Goal: Task Accomplishment & Management: Complete application form

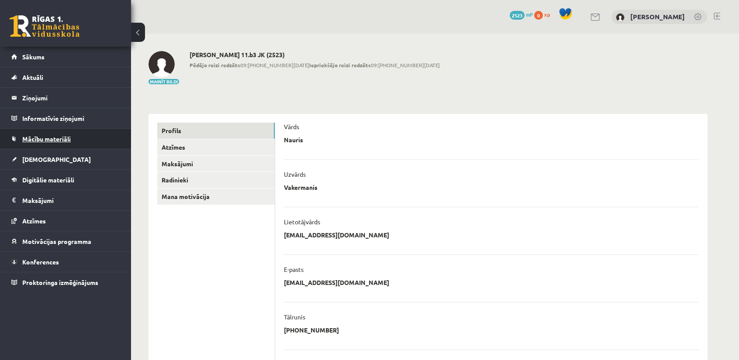
click at [81, 133] on link "Mācību materiāli" at bounding box center [65, 139] width 109 height 20
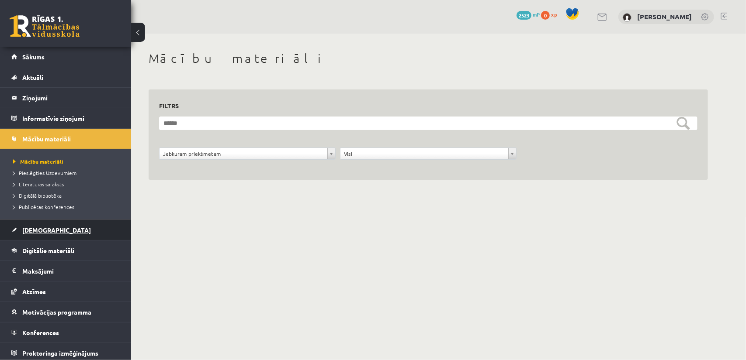
click at [69, 223] on link "[DEMOGRAPHIC_DATA]" at bounding box center [65, 230] width 109 height 20
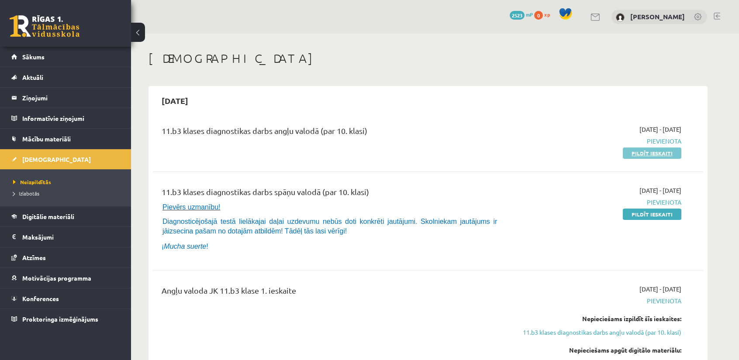
click at [641, 153] on link "Pildīt ieskaiti" at bounding box center [652, 153] width 59 height 11
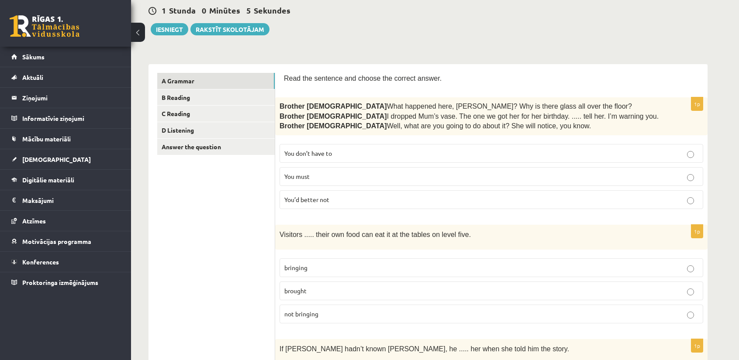
scroll to position [87, 0]
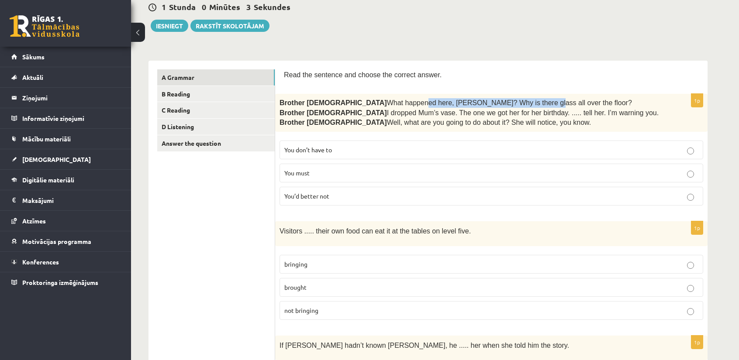
drag, startPoint x: 349, startPoint y: 100, endPoint x: 455, endPoint y: 98, distance: 105.3
click at [455, 99] on span "What happened here, [PERSON_NAME]? Why is there glass all over the floor?" at bounding box center [509, 102] width 245 height 7
click at [487, 99] on span "What happened here, [PERSON_NAME]? Why is there glass all over the floor?" at bounding box center [509, 102] width 245 height 7
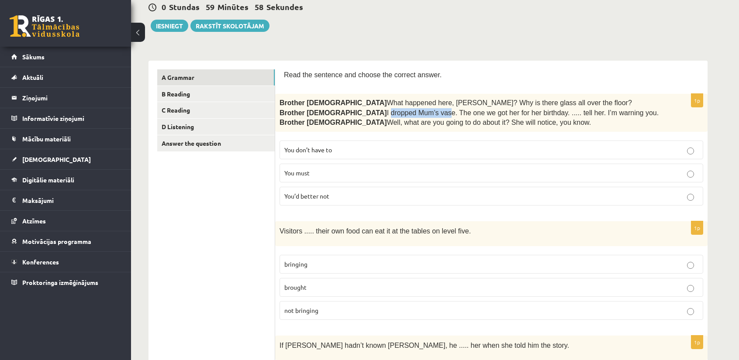
drag, startPoint x: 315, startPoint y: 111, endPoint x: 370, endPoint y: 107, distance: 54.2
click at [387, 109] on span "I dropped Mum’s vase. The one we got her for her birthday. ..... tell her. I’m …" at bounding box center [523, 112] width 272 height 7
drag, startPoint x: 314, startPoint y: 114, endPoint x: 480, endPoint y: 113, distance: 166.4
click at [480, 113] on span "I dropped Mum’s vase. The one we got her for her birthday. ..... tell her. I’m …" at bounding box center [523, 112] width 272 height 7
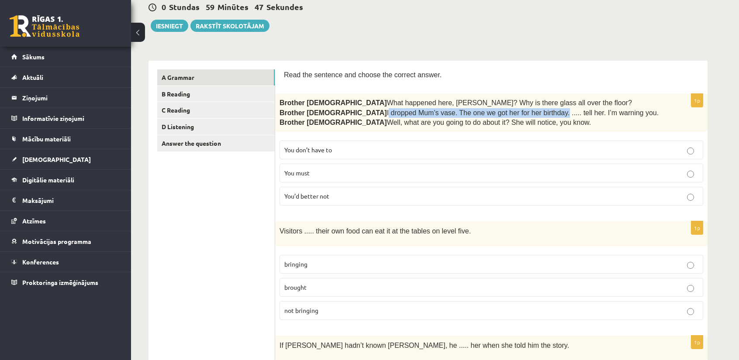
click at [480, 113] on span "I dropped Mum’s vase. The one we got her for her birthday. ..... tell her. I’m …" at bounding box center [523, 112] width 272 height 7
click at [354, 199] on p "You’d better not" at bounding box center [491, 196] width 414 height 9
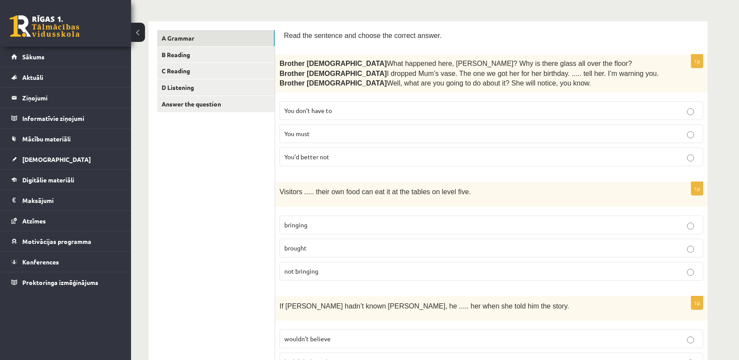
scroll to position [131, 0]
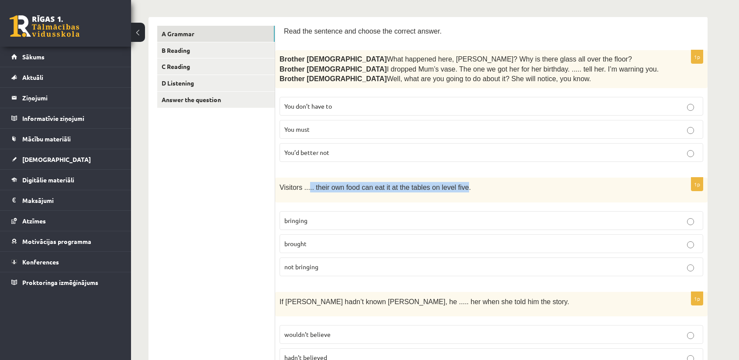
drag, startPoint x: 316, startPoint y: 187, endPoint x: 453, endPoint y: 186, distance: 137.1
click at [453, 186] on span "Visitors ..... their own food can eat it at the tables on level five." at bounding box center [375, 187] width 191 height 7
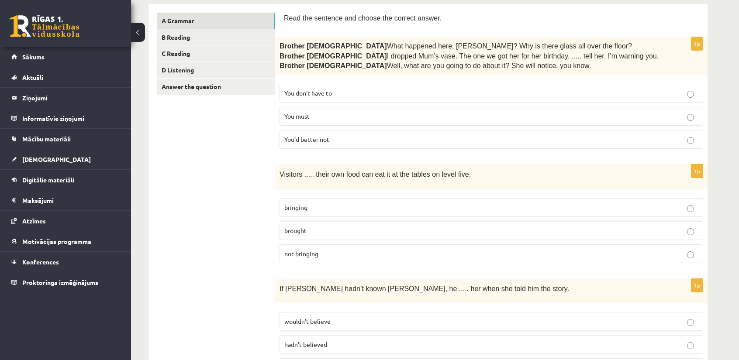
scroll to position [175, 0]
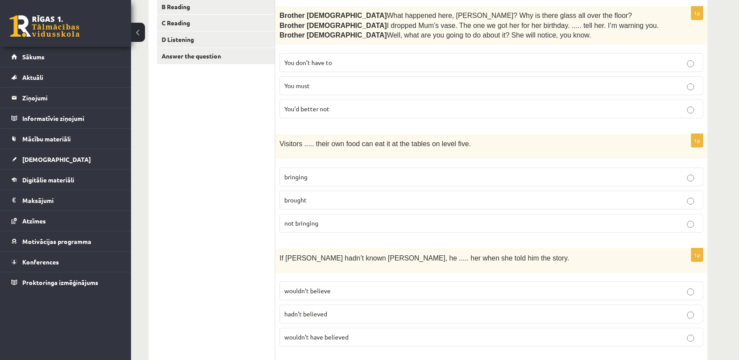
click at [295, 173] on span "bringing" at bounding box center [295, 177] width 23 height 8
drag, startPoint x: 294, startPoint y: 140, endPoint x: 402, endPoint y: 136, distance: 108.4
click at [402, 136] on div "Visitors ..... their own food can eat it at the tables on level five." at bounding box center [491, 146] width 432 height 24
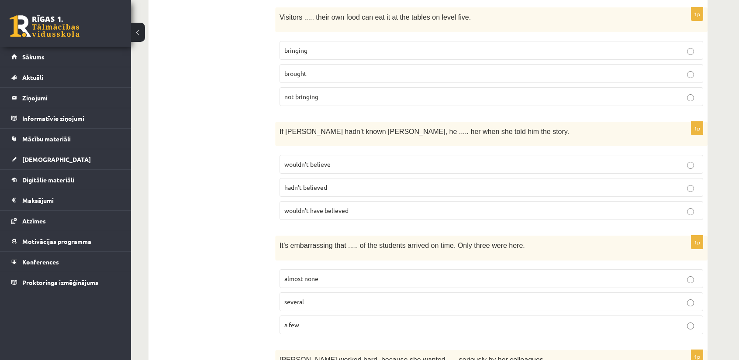
scroll to position [306, 0]
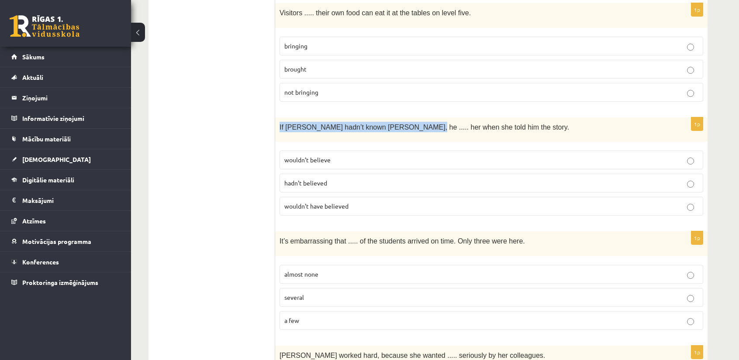
drag, startPoint x: 276, startPoint y: 122, endPoint x: 406, endPoint y: 120, distance: 130.2
click at [406, 120] on div "If Tom hadn’t known Mariam, he ..... her when she told him the story." at bounding box center [491, 129] width 432 height 24
click at [406, 124] on span "If Tom hadn’t known Mariam, he ..... her when she told him the story." at bounding box center [425, 127] width 290 height 7
click at [407, 124] on span "If Tom hadn’t known Mariam, he ..... her when she told him the story." at bounding box center [425, 127] width 290 height 7
click at [335, 202] on span "wouldn’t have believed" at bounding box center [316, 206] width 64 height 8
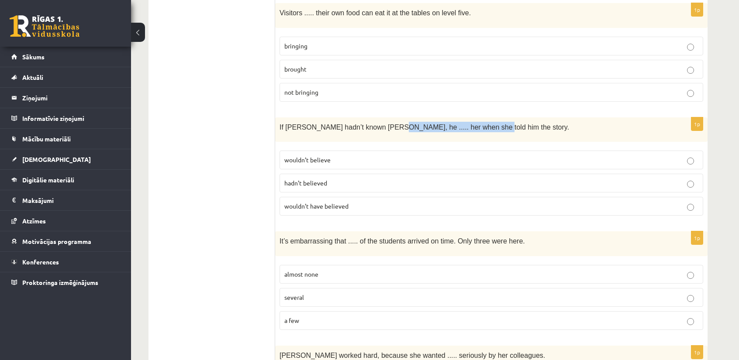
drag, startPoint x: 380, startPoint y: 124, endPoint x: 471, endPoint y: 120, distance: 91.4
click at [471, 124] on span "If Tom hadn’t known Mariam, he ..... her when she told him the story." at bounding box center [425, 127] width 290 height 7
drag, startPoint x: 374, startPoint y: 124, endPoint x: 466, endPoint y: 121, distance: 91.8
click at [466, 124] on span "If Tom hadn’t known Mariam, he ..... her when she told him the story." at bounding box center [425, 127] width 290 height 7
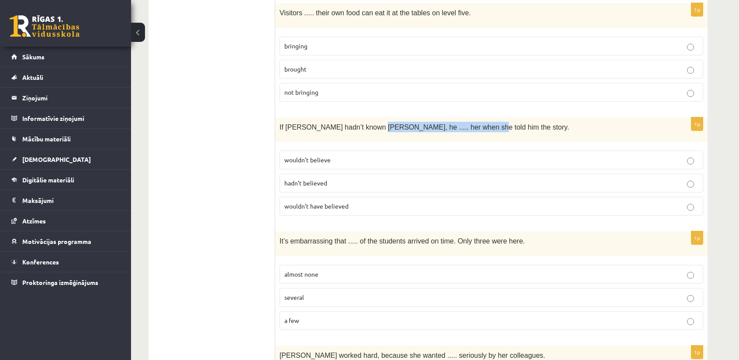
click at [466, 124] on span "If Tom hadn’t known Mariam, he ..... her when she told him the story." at bounding box center [425, 127] width 290 height 7
click at [447, 202] on p "wouldn’t have believed" at bounding box center [491, 206] width 414 height 9
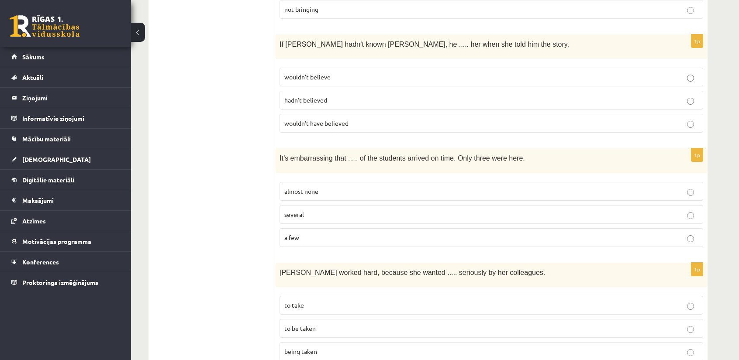
scroll to position [393, 0]
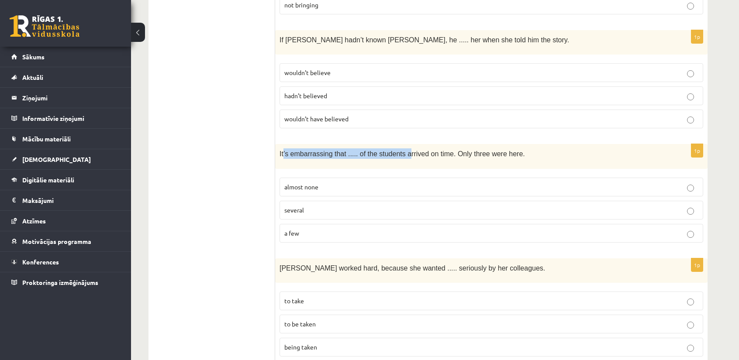
drag, startPoint x: 306, startPoint y: 147, endPoint x: 400, endPoint y: 147, distance: 93.9
click at [400, 150] on span "It’s embarrassing that ..... of the students arrived on time. Only three were h…" at bounding box center [402, 153] width 245 height 7
click at [369, 183] on p "almost none" at bounding box center [491, 187] width 414 height 9
drag, startPoint x: 354, startPoint y: 149, endPoint x: 508, endPoint y: 150, distance: 154.2
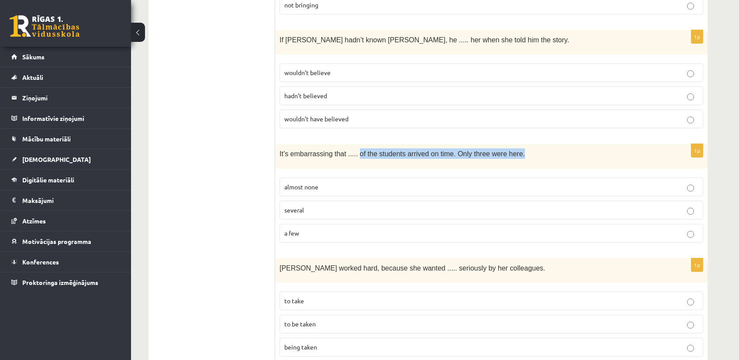
click at [508, 150] on p "It’s embarrassing that ..... of the students arrived on time. Only three were h…" at bounding box center [470, 153] width 380 height 10
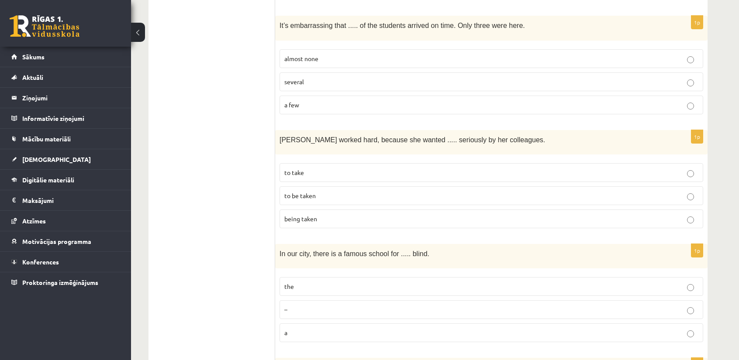
scroll to position [524, 0]
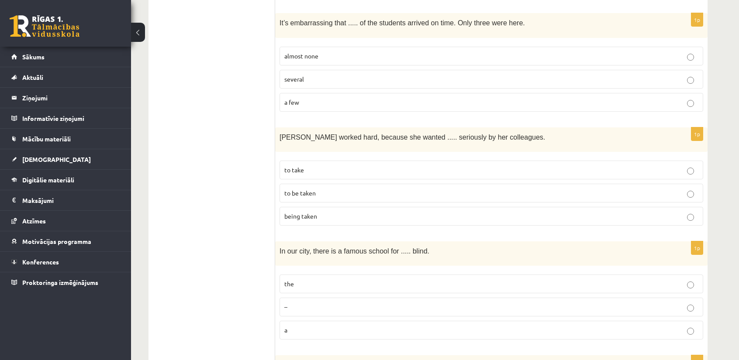
click at [298, 189] on span "to be taken" at bounding box center [299, 193] width 31 height 8
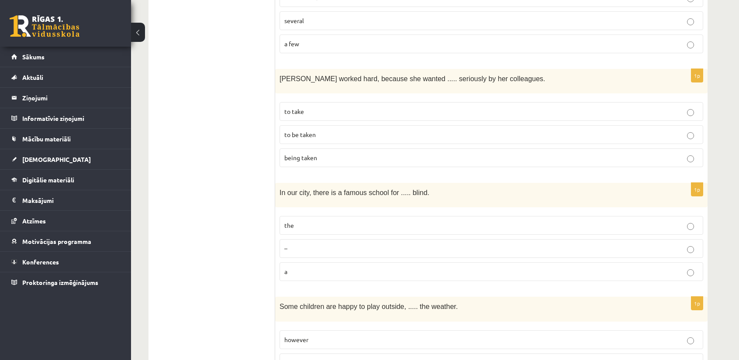
scroll to position [611, 0]
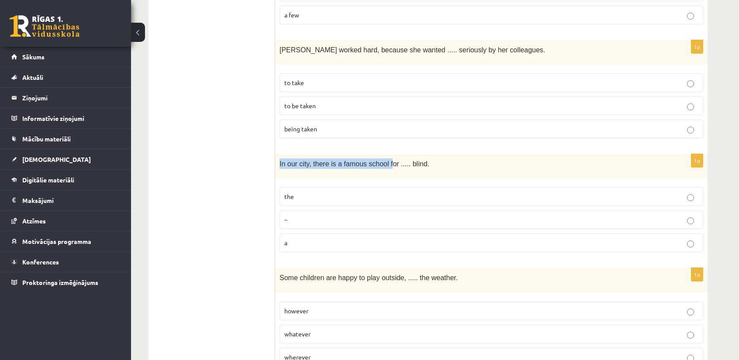
drag, startPoint x: 280, startPoint y: 155, endPoint x: 384, endPoint y: 158, distance: 104.4
click at [384, 160] on span "In our city, there is a famous school for ..... blind." at bounding box center [355, 163] width 150 height 7
click at [350, 187] on label "the" at bounding box center [492, 196] width 424 height 19
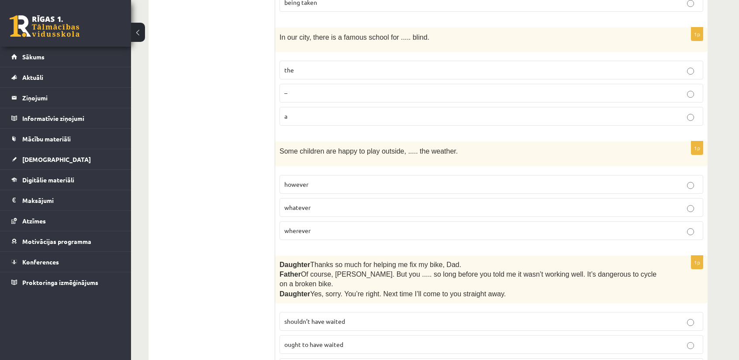
scroll to position [742, 0]
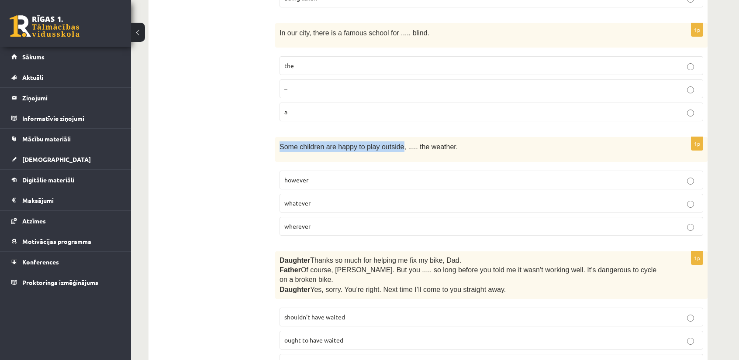
drag, startPoint x: 275, startPoint y: 137, endPoint x: 394, endPoint y: 138, distance: 118.4
click at [394, 138] on div "Some children are happy to play outside, ..... the weather." at bounding box center [491, 149] width 432 height 24
click at [394, 143] on span "Some children are happy to play outside, ..... the weather." at bounding box center [369, 146] width 178 height 7
click at [343, 194] on label "whatever" at bounding box center [492, 203] width 424 height 19
drag, startPoint x: 413, startPoint y: 135, endPoint x: 444, endPoint y: 132, distance: 30.7
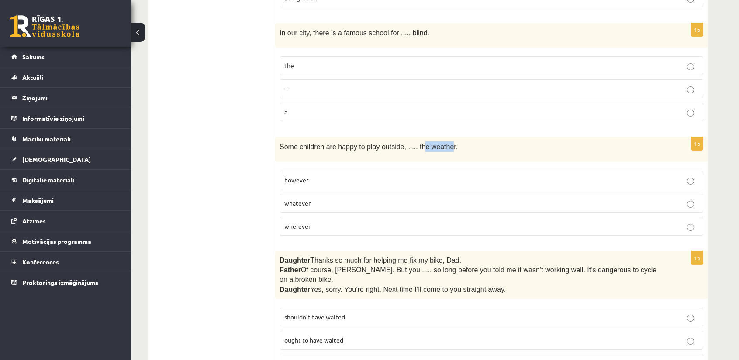
click at [442, 143] on span "Some children are happy to play outside, ..... the weather." at bounding box center [369, 146] width 178 height 7
click at [444, 142] on p "Some children are happy to play outside, ..... the weather." at bounding box center [470, 147] width 380 height 10
click at [422, 144] on div "Some children are happy to play outside, ..... the weather." at bounding box center [491, 149] width 432 height 24
click at [421, 143] on span "Some children are happy to play outside, ..... the weather." at bounding box center [369, 146] width 178 height 7
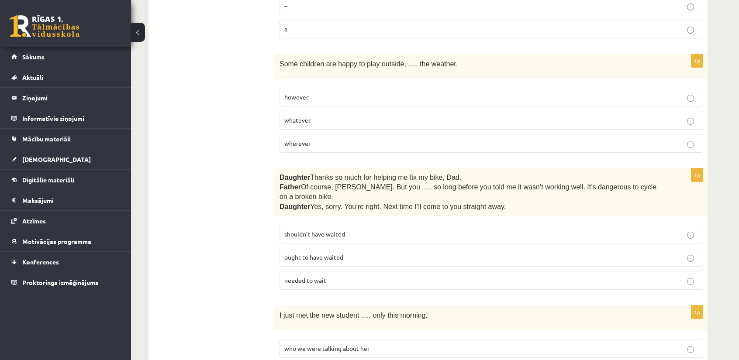
scroll to position [830, 0]
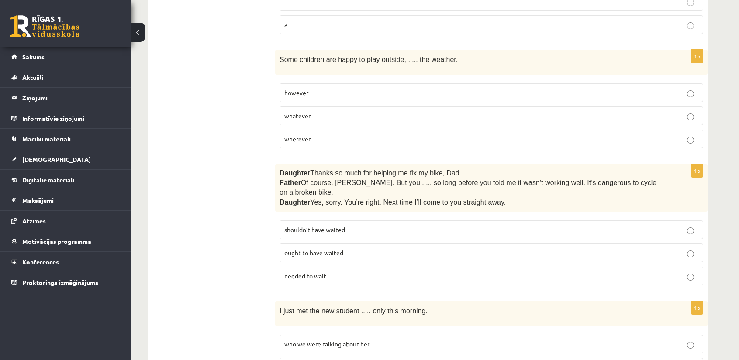
click at [352, 225] on p "shouldn’t have waited" at bounding box center [491, 229] width 414 height 9
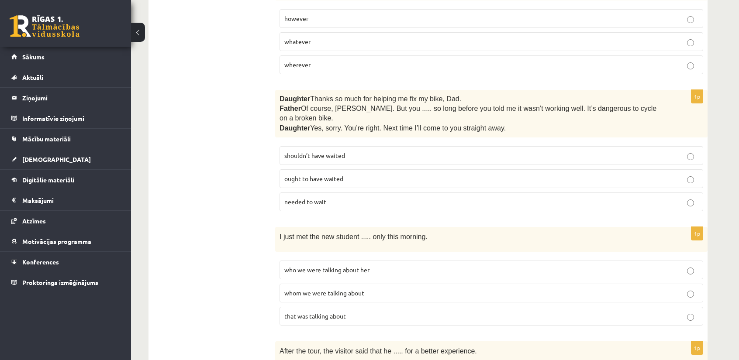
scroll to position [917, 0]
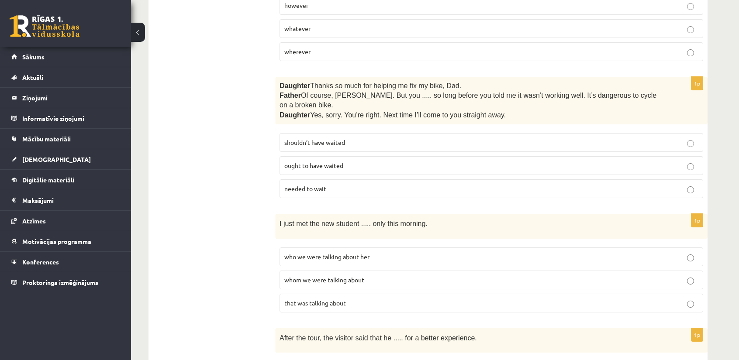
click at [353, 271] on label "whom we were talking about" at bounding box center [492, 280] width 424 height 19
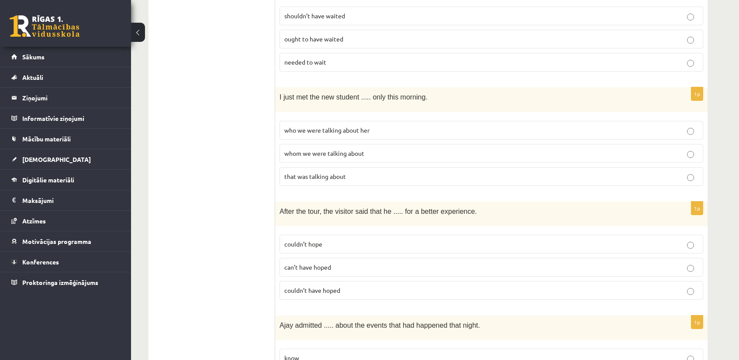
scroll to position [1048, 0]
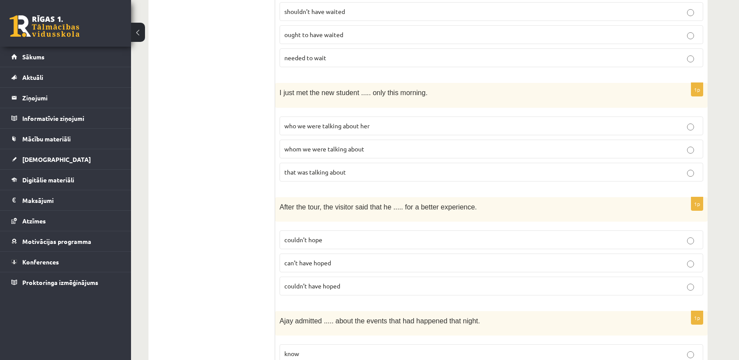
click at [310, 282] on span "couldn’t have hoped" at bounding box center [312, 286] width 56 height 8
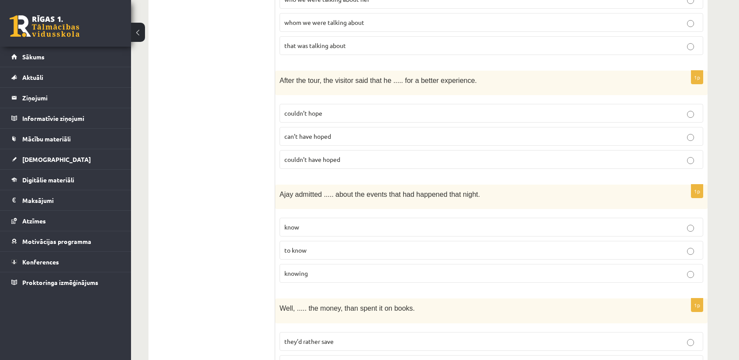
scroll to position [1179, 0]
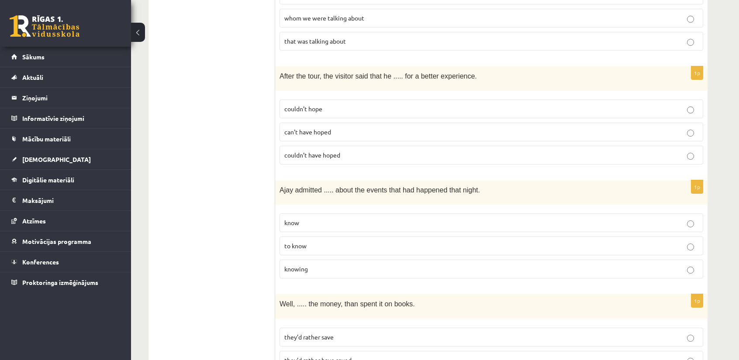
click at [332, 265] on p "knowing" at bounding box center [491, 269] width 414 height 9
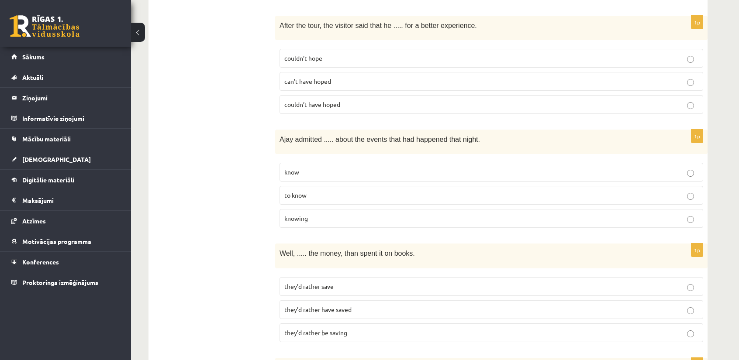
scroll to position [1267, 0]
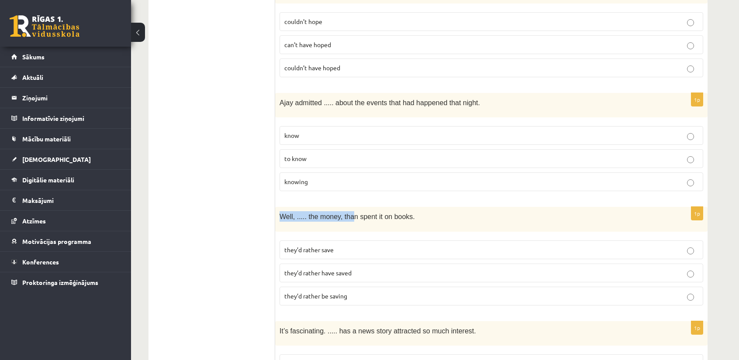
drag, startPoint x: 277, startPoint y: 188, endPoint x: 348, endPoint y: 192, distance: 71.3
click at [348, 207] on div "Well, ..... the money, than spent it on books." at bounding box center [491, 219] width 432 height 24
click at [348, 213] on span "Well, ..... the money, than spent it on books." at bounding box center [347, 216] width 135 height 7
click at [327, 246] on span "they’d rather save" at bounding box center [308, 250] width 49 height 8
drag, startPoint x: 335, startPoint y: 186, endPoint x: 402, endPoint y: 186, distance: 66.8
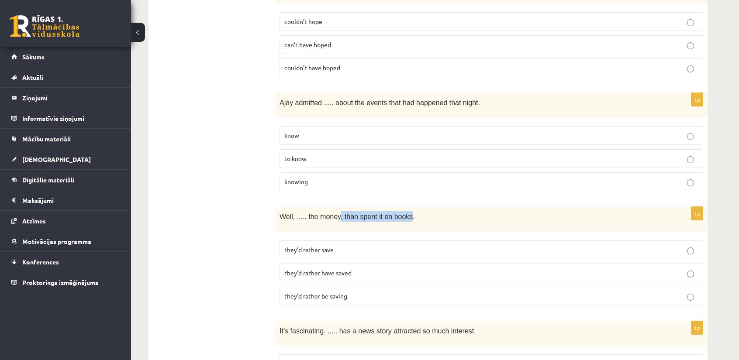
click at [402, 213] on span "Well, ..... the money, than spent it on books." at bounding box center [347, 216] width 135 height 7
click at [329, 269] on span "they’d rather have saved" at bounding box center [317, 273] width 67 height 8
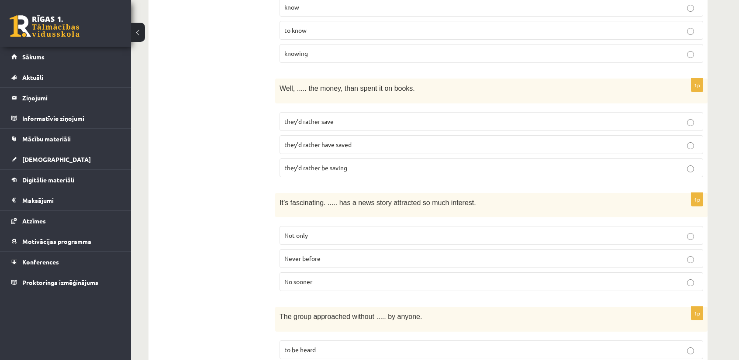
scroll to position [1398, 0]
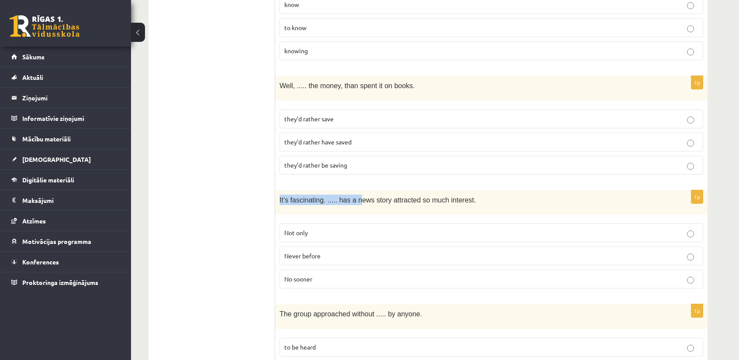
drag, startPoint x: 280, startPoint y: 173, endPoint x: 354, endPoint y: 167, distance: 74.0
click at [354, 197] on span "It’s fascinating. ..... has a news story attracted so much interest." at bounding box center [378, 200] width 197 height 7
click at [383, 197] on span "It’s fascinating. ..... has a news story attracted so much interest." at bounding box center [378, 200] width 197 height 7
click at [307, 228] on p "Not only" at bounding box center [491, 232] width 414 height 9
drag, startPoint x: 336, startPoint y: 172, endPoint x: 452, endPoint y: 175, distance: 115.8
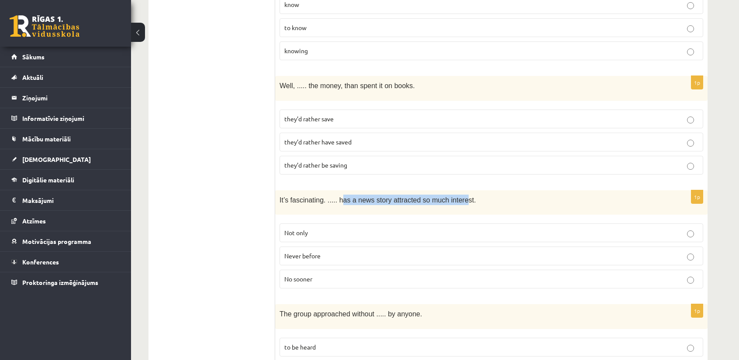
click at [452, 195] on p "It’s fascinating. ..... has a news story attracted so much interest." at bounding box center [470, 200] width 380 height 10
click at [325, 252] on p "Never before" at bounding box center [491, 256] width 414 height 9
drag, startPoint x: 302, startPoint y: 173, endPoint x: 364, endPoint y: 173, distance: 62.0
click at [364, 197] on span "It’s fascinating. ..... has a news story attracted so much interest." at bounding box center [378, 200] width 197 height 7
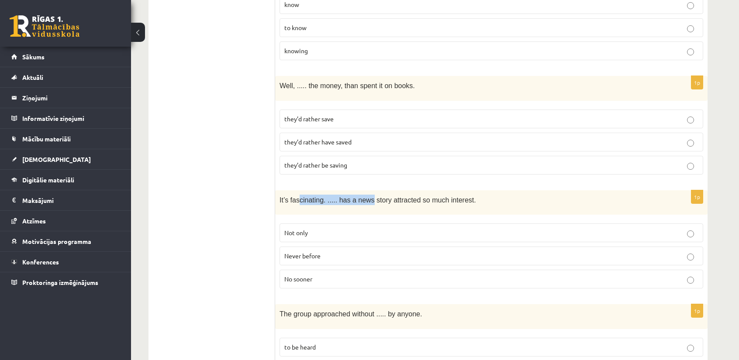
click at [321, 197] on span "It’s fascinating. ..... has a news story attracted so much interest." at bounding box center [378, 200] width 197 height 7
drag, startPoint x: 343, startPoint y: 171, endPoint x: 393, endPoint y: 173, distance: 49.8
click at [390, 197] on span "It’s fascinating. ..... has a news story attracted so much interest." at bounding box center [378, 200] width 197 height 7
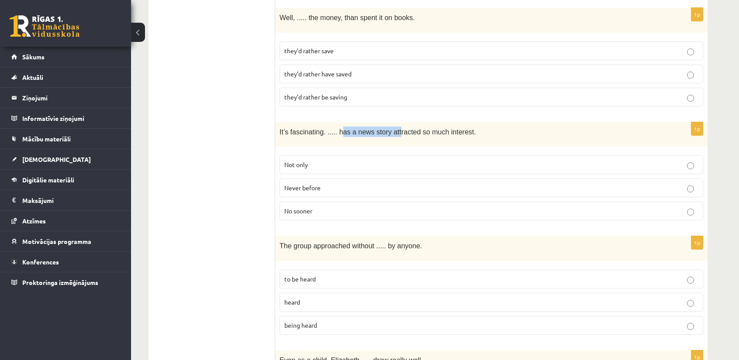
scroll to position [1485, 0]
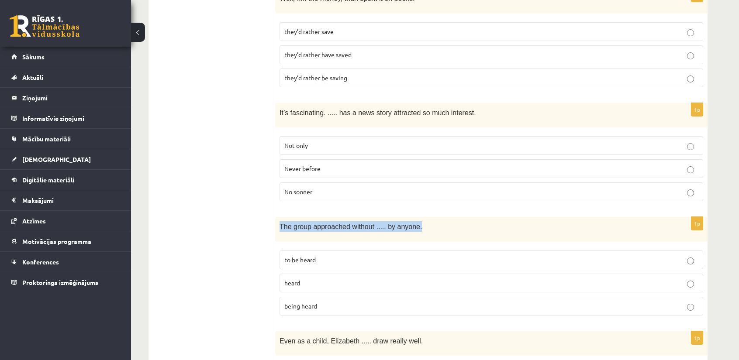
drag, startPoint x: 277, startPoint y: 193, endPoint x: 413, endPoint y: 200, distance: 136.0
click at [413, 217] on div "The group approached without ..... by anyone." at bounding box center [491, 229] width 432 height 24
click at [413, 221] on p "The group approached without ..... by anyone." at bounding box center [470, 226] width 380 height 10
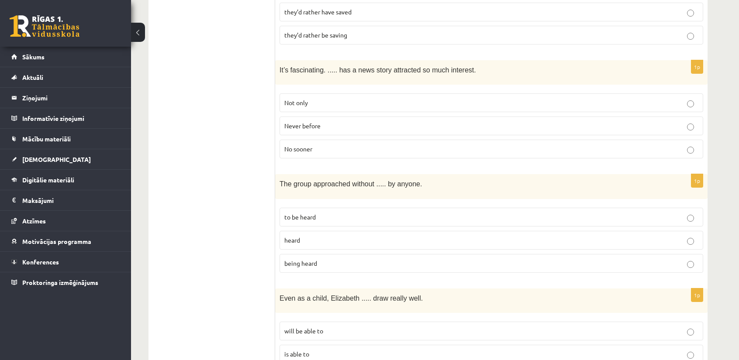
scroll to position [1529, 0]
click at [321, 258] on p "being heard" at bounding box center [491, 262] width 414 height 9
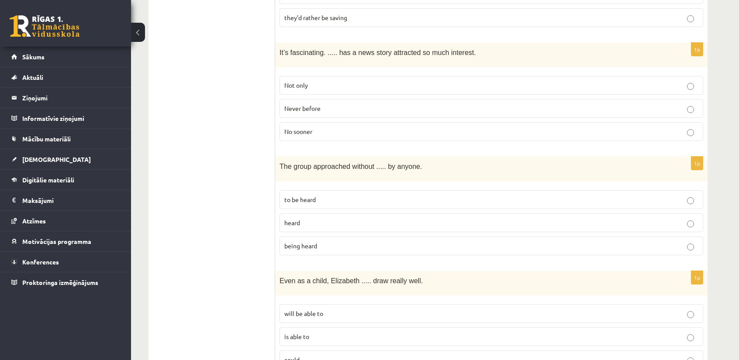
scroll to position [1616, 0]
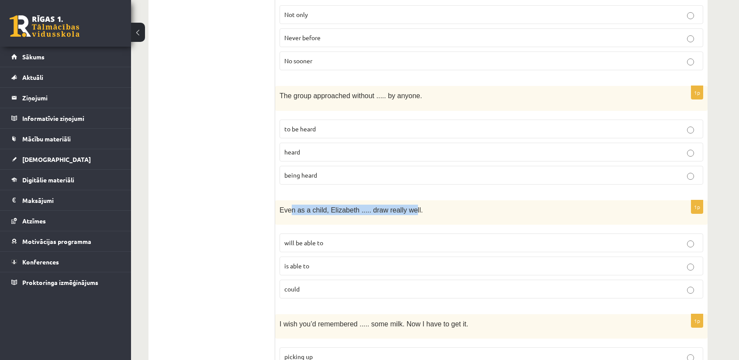
drag, startPoint x: 296, startPoint y: 178, endPoint x: 403, endPoint y: 181, distance: 107.5
click at [403, 200] on div "Even as a child, Elizabeth ..... draw really well." at bounding box center [491, 212] width 432 height 24
click at [314, 285] on p "could" at bounding box center [491, 289] width 414 height 9
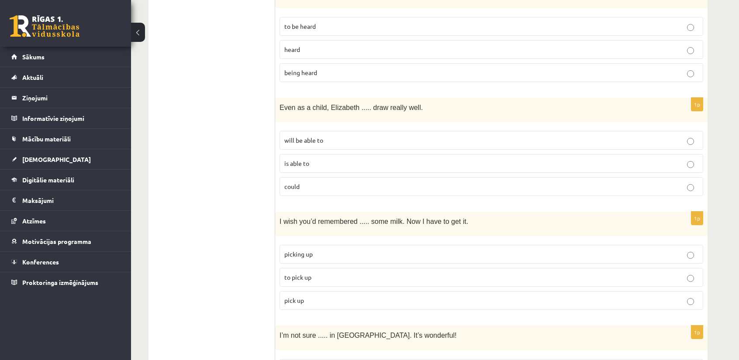
scroll to position [1747, 0]
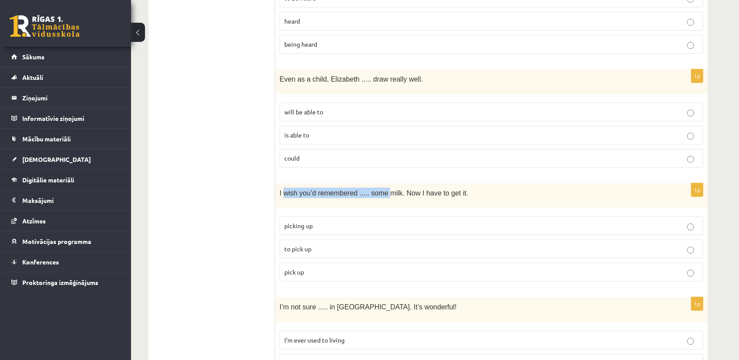
drag, startPoint x: 283, startPoint y: 156, endPoint x: 381, endPoint y: 156, distance: 97.8
click at [381, 190] on span "I wish you’d remembered ..... some milk. Now I have to get it." at bounding box center [374, 193] width 189 height 7
click at [307, 222] on span "picking up" at bounding box center [298, 226] width 28 height 8
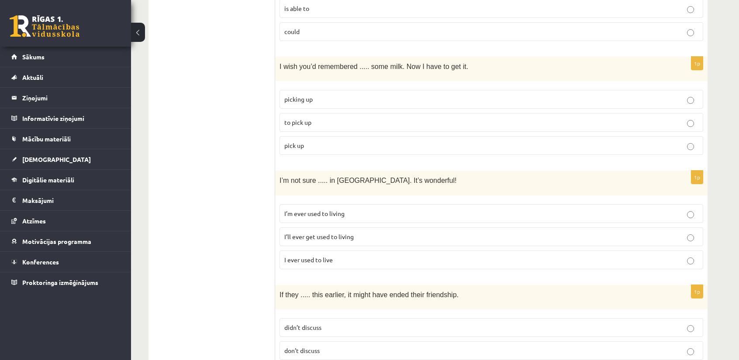
scroll to position [1878, 0]
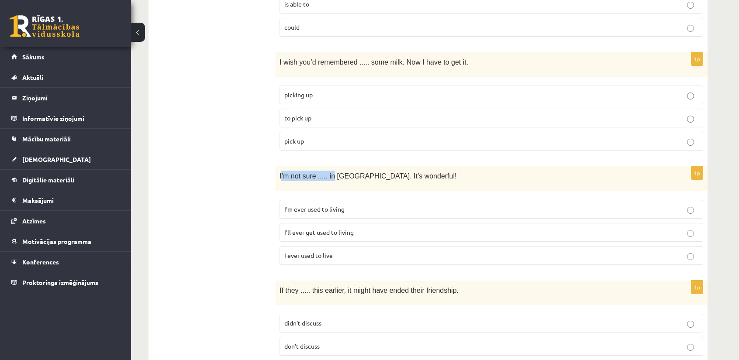
drag, startPoint x: 282, startPoint y: 141, endPoint x: 331, endPoint y: 142, distance: 48.5
click at [331, 173] on span "I’m not sure ..... in Paris. It’s wonderful!" at bounding box center [368, 176] width 177 height 7
click at [374, 228] on p "I’ll ever get used to living" at bounding box center [491, 232] width 414 height 9
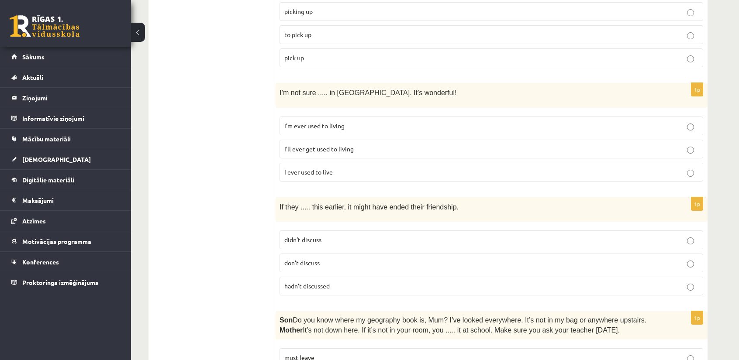
scroll to position [1965, 0]
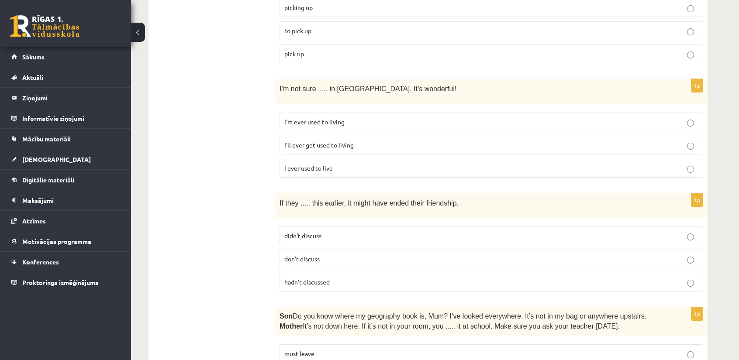
click at [350, 278] on p "hadn’t discussed" at bounding box center [491, 282] width 414 height 9
drag, startPoint x: 307, startPoint y: 166, endPoint x: 327, endPoint y: 165, distance: 20.1
click at [327, 200] on span "If they ..... this earlier, it might have ended their friendship." at bounding box center [369, 203] width 179 height 7
click at [360, 200] on span "If they ..... this earlier, it might have ended their friendship." at bounding box center [369, 203] width 179 height 7
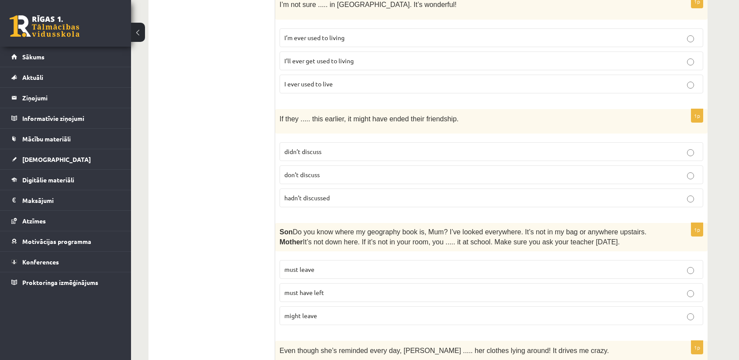
scroll to position [2053, 0]
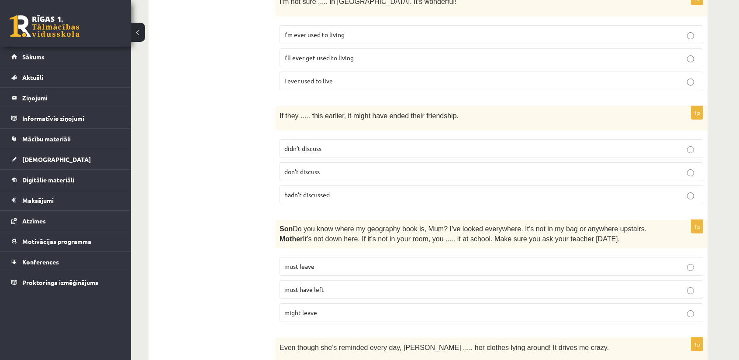
click at [324, 280] on label "must have left" at bounding box center [492, 289] width 424 height 19
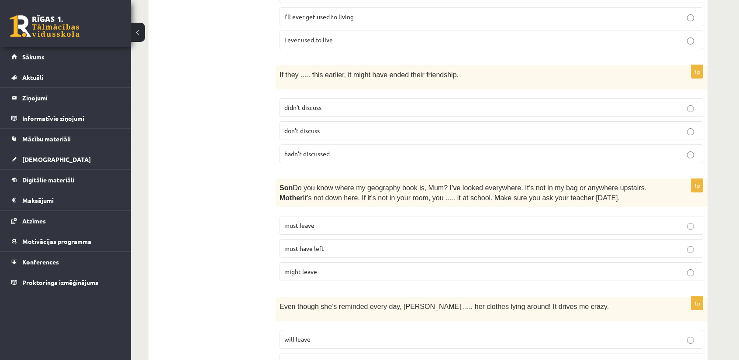
scroll to position [2119, 0]
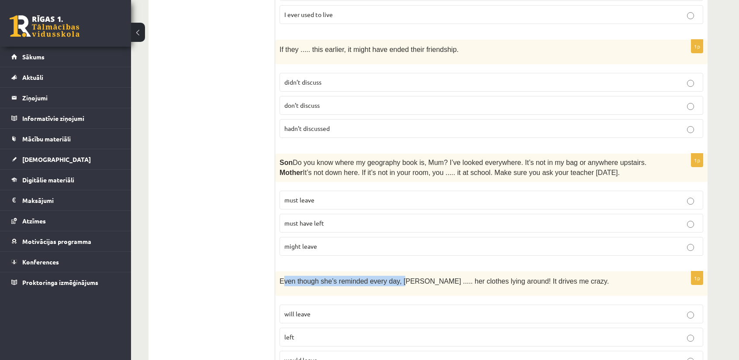
drag, startPoint x: 282, startPoint y: 241, endPoint x: 398, endPoint y: 241, distance: 116.2
click at [396, 278] on span "Even though she’s reminded every day, Cathy ..... her clothes lying around! It …" at bounding box center [444, 281] width 329 height 7
click at [403, 278] on span "Even though she’s reminded every day, Cathy ..... her clothes lying around! It …" at bounding box center [444, 281] width 329 height 7
click at [427, 351] on label "would leave" at bounding box center [492, 360] width 424 height 19
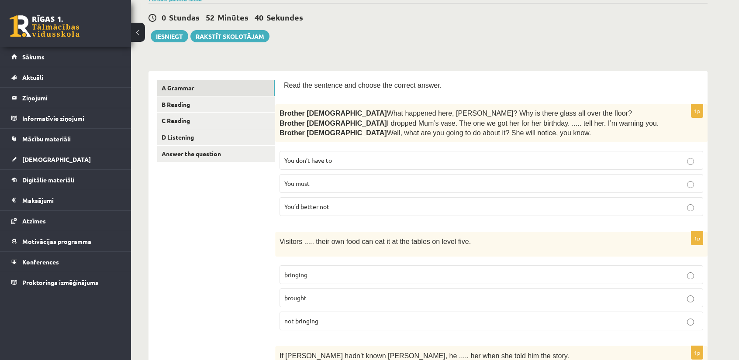
scroll to position [0, 0]
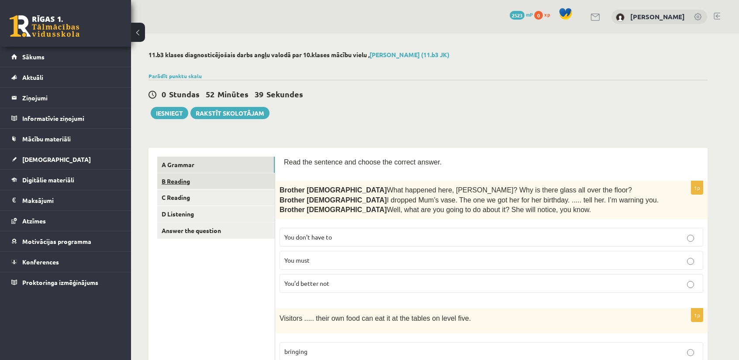
click at [207, 179] on link "B Reading" at bounding box center [215, 181] width 117 height 16
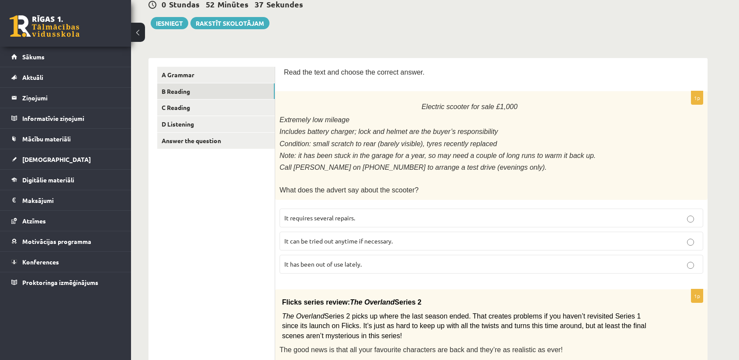
scroll to position [87, 0]
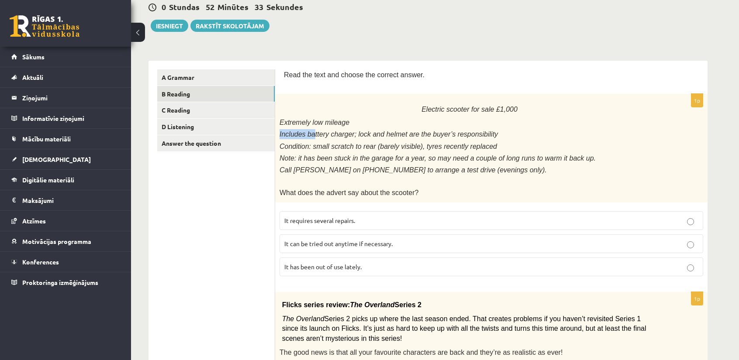
drag, startPoint x: 279, startPoint y: 131, endPoint x: 311, endPoint y: 131, distance: 31.9
click at [311, 131] on div "Electric scooter for sale £1,000 Extremely low mileage Includes battery charger…" at bounding box center [491, 148] width 432 height 108
drag, startPoint x: 427, startPoint y: 105, endPoint x: 522, endPoint y: 106, distance: 95.2
click at [522, 106] on p "Electric scooter for sale £1,000" at bounding box center [470, 109] width 380 height 14
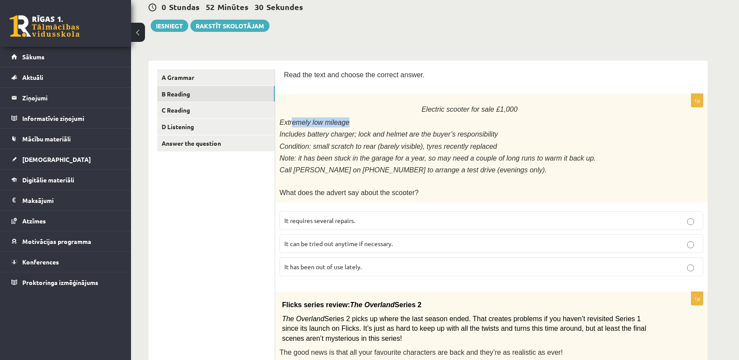
drag, startPoint x: 312, startPoint y: 120, endPoint x: 363, endPoint y: 121, distance: 50.7
click at [363, 121] on p "Extremely low mileage" at bounding box center [470, 122] width 380 height 10
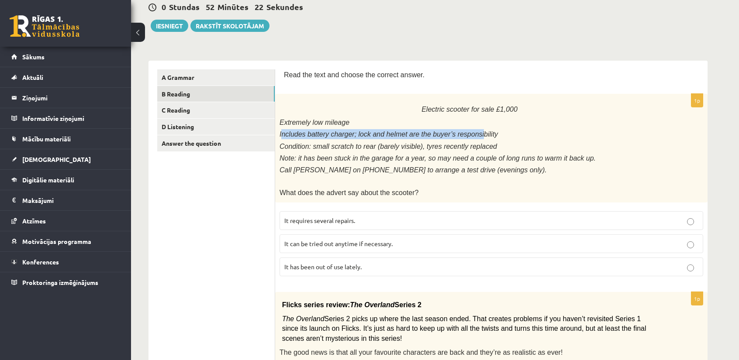
drag, startPoint x: 288, startPoint y: 131, endPoint x: 465, endPoint y: 131, distance: 176.5
click at [465, 131] on span "Includes battery charger; lock and helmet are the buyer’s responsibility" at bounding box center [389, 134] width 218 height 7
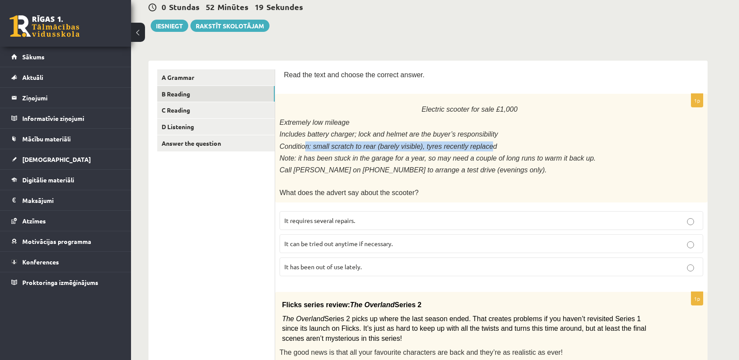
drag, startPoint x: 303, startPoint y: 145, endPoint x: 474, endPoint y: 143, distance: 171.2
click at [474, 143] on span "Condition: small scratch to rear (barely visible), tyres recently replaced" at bounding box center [389, 146] width 218 height 7
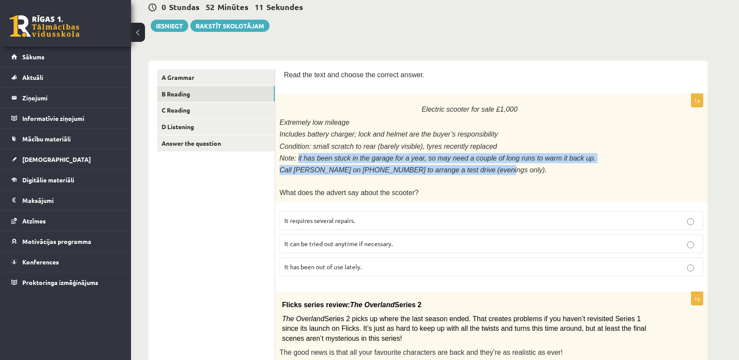
drag, startPoint x: 298, startPoint y: 156, endPoint x: 474, endPoint y: 166, distance: 176.3
click at [471, 166] on div "Electric scooter for sale £1,000 Extremely low mileage Includes battery charger…" at bounding box center [491, 148] width 432 height 108
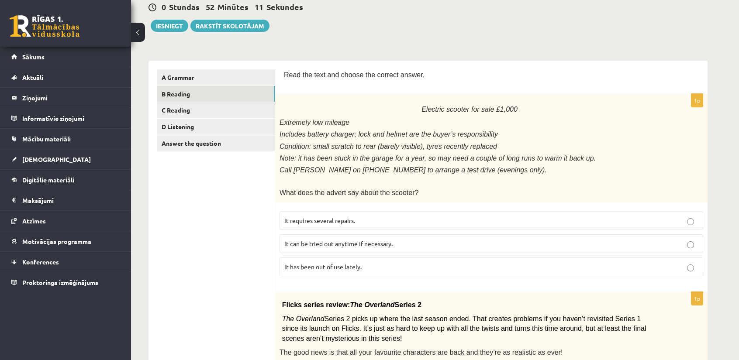
click at [474, 166] on p "Call Anna on 01632 960 0539 to arrange a test drive (evenings only)." at bounding box center [470, 170] width 380 height 10
drag, startPoint x: 289, startPoint y: 190, endPoint x: 401, endPoint y: 188, distance: 112.7
click at [401, 189] on span "What does the advert say about the scooter?" at bounding box center [349, 192] width 139 height 7
click at [328, 263] on span "It has been out of use lately." at bounding box center [322, 267] width 77 height 8
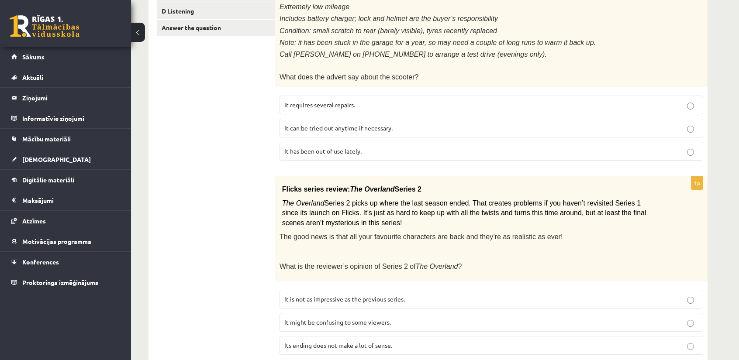
scroll to position [262, 0]
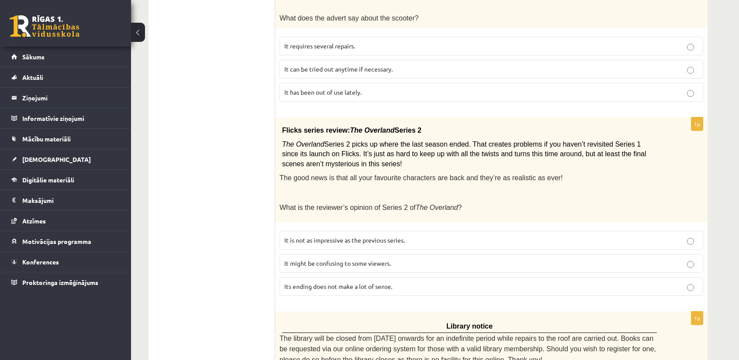
drag, startPoint x: 285, startPoint y: 124, endPoint x: 409, endPoint y: 124, distance: 124.0
click at [409, 124] on p "Flicks series review: The Overland Series 2" at bounding box center [469, 130] width 375 height 13
drag, startPoint x: 283, startPoint y: 139, endPoint x: 449, endPoint y: 139, distance: 166.0
click at [449, 142] on span "The Overland Series 2 picks up where the last season ended. That creates proble…" at bounding box center [464, 155] width 364 height 26
drag, startPoint x: 591, startPoint y: 149, endPoint x: 599, endPoint y: 149, distance: 8.3
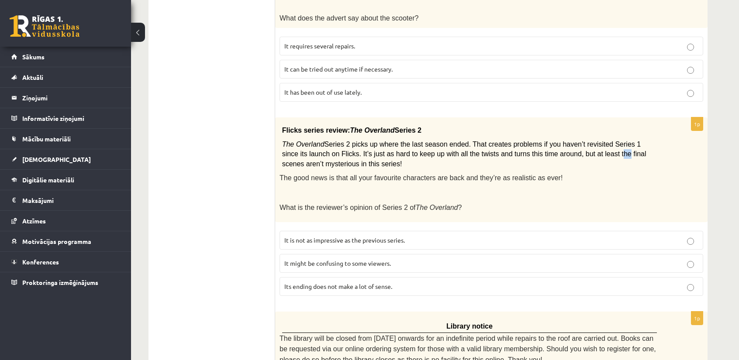
drag, startPoint x: 599, startPoint y: 149, endPoint x: 547, endPoint y: 152, distance: 52.1
click at [549, 152] on p "The Overland Series 2 picks up where the last season ended. That creates proble…" at bounding box center [469, 154] width 375 height 29
click at [288, 158] on span "Series 2 picks up where the last season ended. That creates problems if you hav…" at bounding box center [464, 154] width 364 height 27
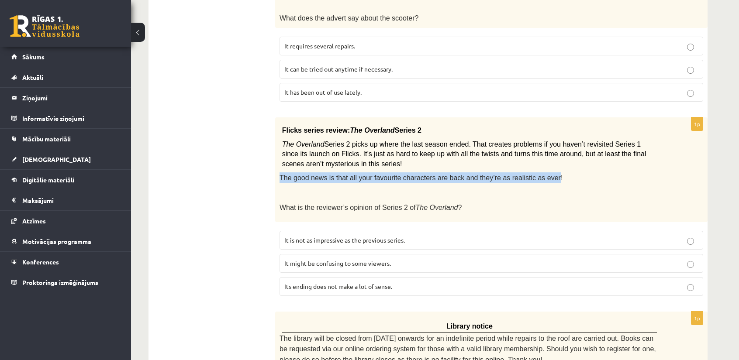
drag, startPoint x: 280, startPoint y: 171, endPoint x: 534, endPoint y: 169, distance: 253.3
click at [534, 174] on span "The good news is that all your favourite characters are back and they’re as rea…" at bounding box center [421, 177] width 283 height 7
click at [535, 174] on span "The good news is that all your favourite characters are back and they’re as rea…" at bounding box center [421, 177] width 283 height 7
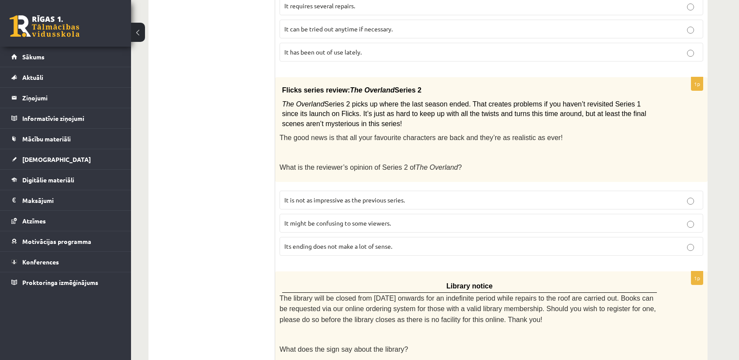
scroll to position [306, 0]
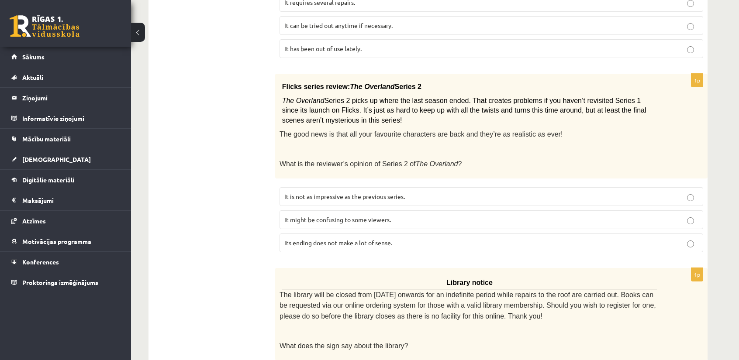
click at [325, 215] on p "It might be confusing to some viewers." at bounding box center [491, 219] width 414 height 9
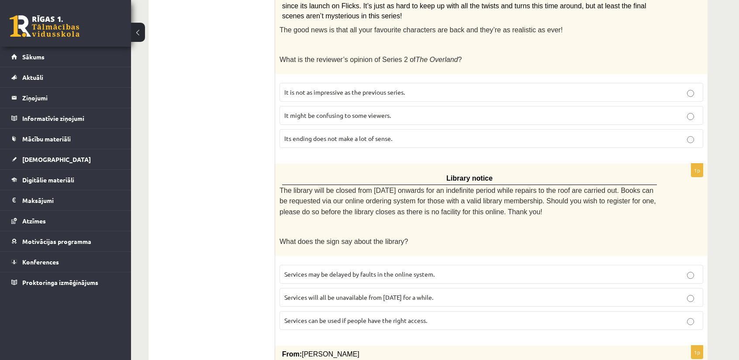
scroll to position [437, 0]
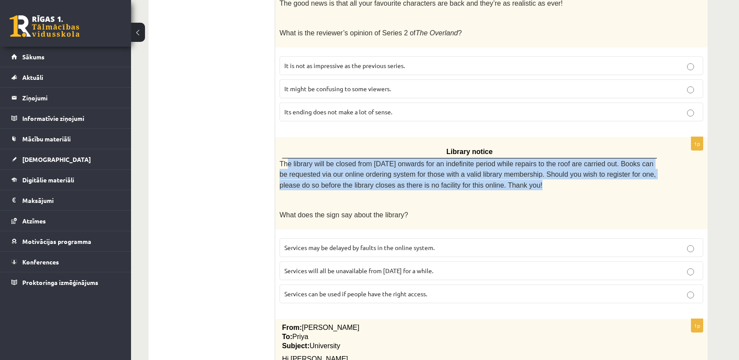
drag, startPoint x: 288, startPoint y: 155, endPoint x: 485, endPoint y: 174, distance: 197.5
click at [485, 174] on p "The library will be closed from Monday onwards for an indefinite period while r…" at bounding box center [470, 175] width 380 height 32
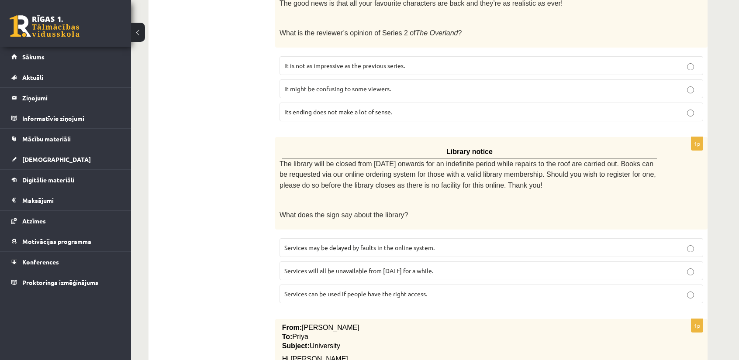
click at [401, 196] on p at bounding box center [470, 200] width 380 height 9
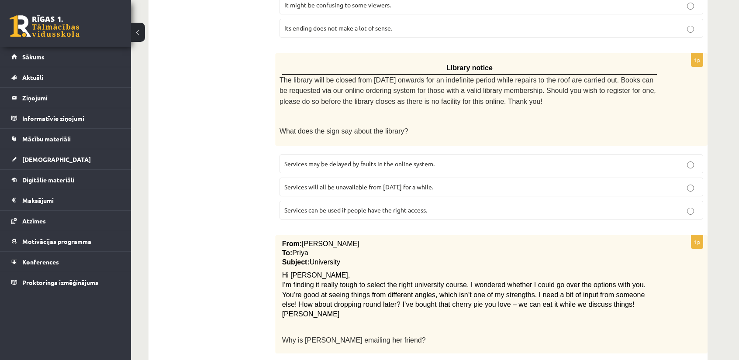
scroll to position [524, 0]
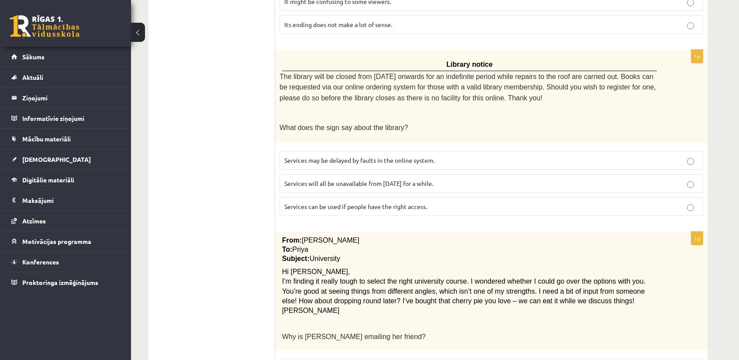
click at [406, 180] on span "Services will all be unavailable from Monday for a while." at bounding box center [358, 184] width 149 height 8
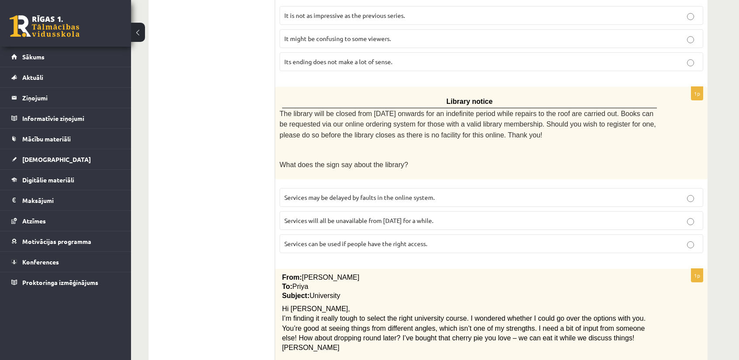
scroll to position [480, 0]
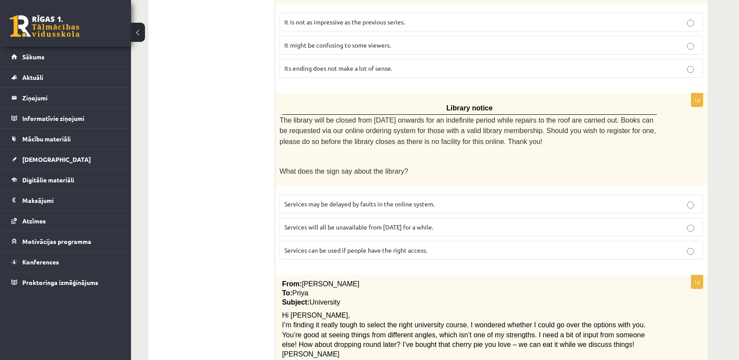
click at [364, 241] on label "Services can be used if people have the right access." at bounding box center [492, 250] width 424 height 19
drag, startPoint x: 433, startPoint y: 113, endPoint x: 589, endPoint y: 115, distance: 155.5
click at [589, 115] on p "The library will be closed from Monday onwards for an indefinite period while r…" at bounding box center [470, 131] width 380 height 32
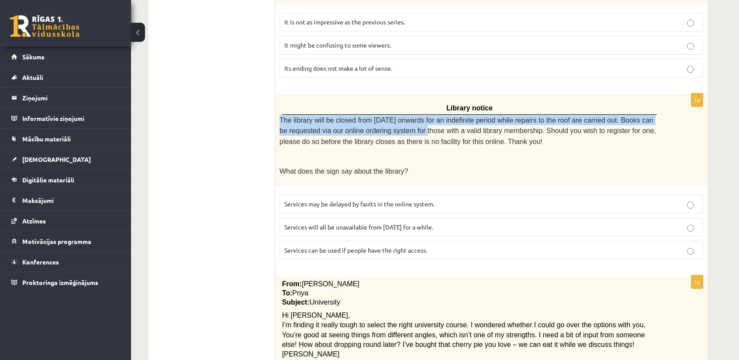
drag, startPoint x: 278, startPoint y: 109, endPoint x: 407, endPoint y: 119, distance: 129.3
click at [407, 119] on div "Library notice The library will be closed from Monday onwards for an indefinite…" at bounding box center [491, 139] width 432 height 92
click at [435, 117] on span "The library will be closed from Monday onwards for an indefinite period while r…" at bounding box center [468, 131] width 376 height 29
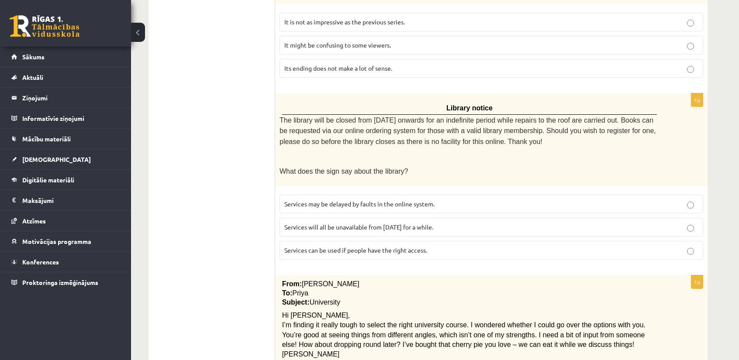
click at [494, 133] on p "The library will be closed from Monday onwards for an indefinite period while r…" at bounding box center [470, 131] width 380 height 32
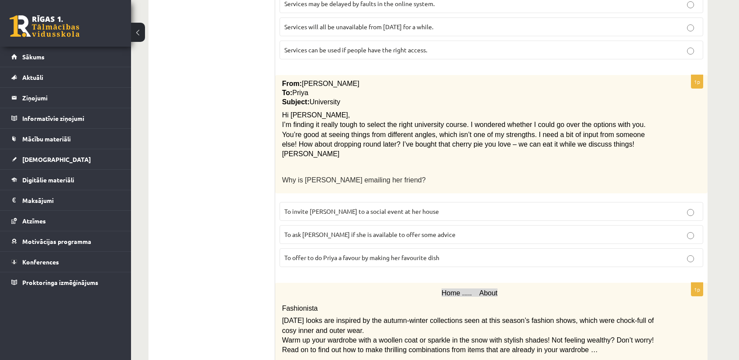
scroll to position [699, 0]
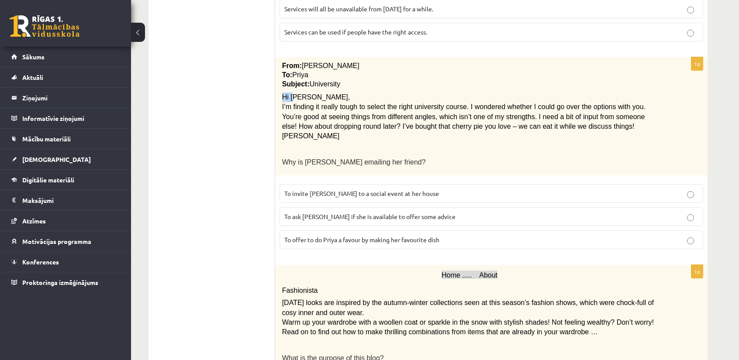
click at [291, 93] on span "Hi Priya," at bounding box center [316, 96] width 68 height 7
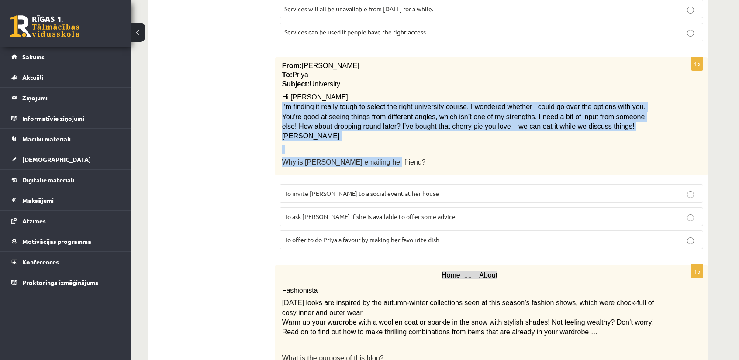
drag, startPoint x: 282, startPoint y: 95, endPoint x: 391, endPoint y: 143, distance: 119.1
click at [391, 143] on div "From: Emily To: Priya Subject: University Hi Priya, I’m finding it really tough…" at bounding box center [491, 116] width 432 height 118
click at [391, 157] on p "Why is Emily emailing her friend?" at bounding box center [469, 162] width 375 height 10
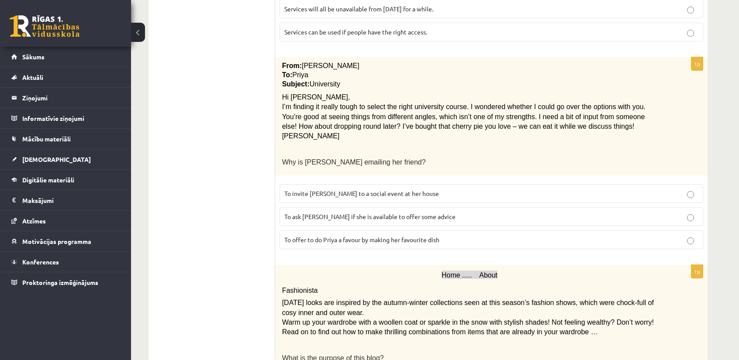
click at [369, 213] on span "To ask Priya if she is available to offer some advice" at bounding box center [369, 217] width 171 height 8
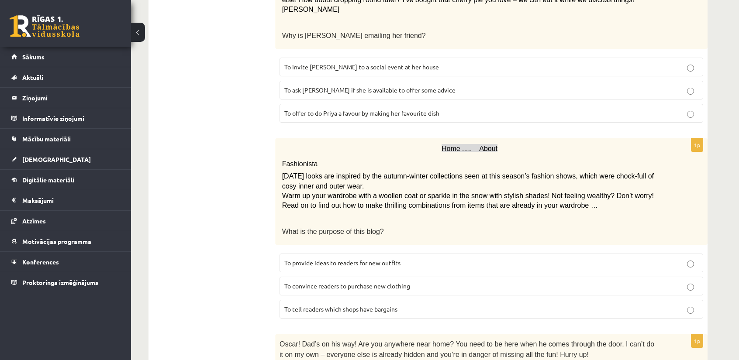
scroll to position [830, 0]
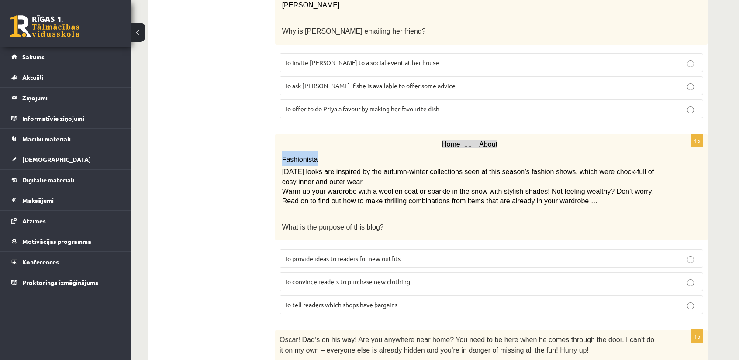
drag, startPoint x: 283, startPoint y: 143, endPoint x: 385, endPoint y: 143, distance: 102.2
click at [394, 151] on p "Fashionista" at bounding box center [469, 158] width 375 height 15
drag, startPoint x: 352, startPoint y: 176, endPoint x: 326, endPoint y: 174, distance: 26.7
click at [326, 188] on span "Warm up your wardrobe with a woollen coat or sparkle in the snow with stylish s…" at bounding box center [468, 196] width 372 height 17
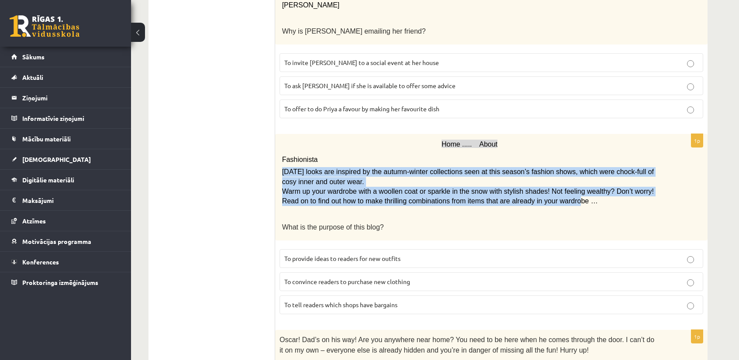
drag, startPoint x: 283, startPoint y: 157, endPoint x: 536, endPoint y: 184, distance: 254.8
click at [536, 184] on div "Home ..... About Fashionista Today’s looks are inspired by the autumn-winter co…" at bounding box center [491, 187] width 432 height 107
click at [536, 188] on span "Warm up your wardrobe with a woollen coat or sparkle in the snow with stylish s…" at bounding box center [468, 196] width 372 height 17
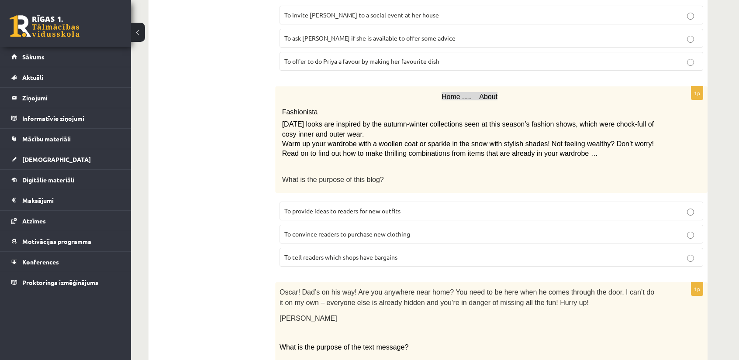
scroll to position [874, 0]
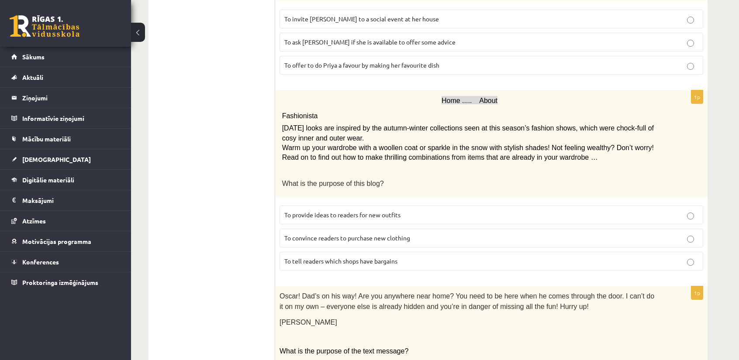
click at [386, 211] on p "To provide ideas to readers for new outfits" at bounding box center [491, 215] width 414 height 9
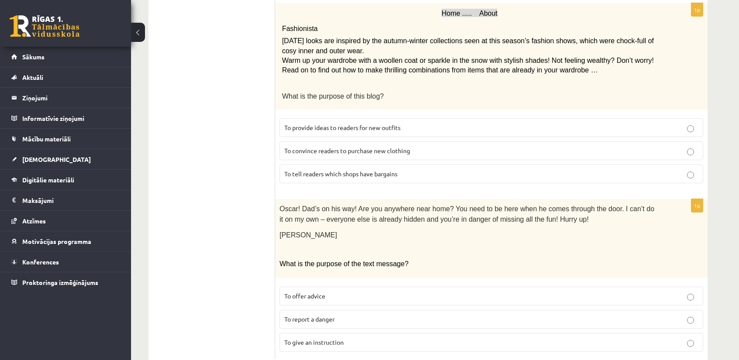
scroll to position [963, 0]
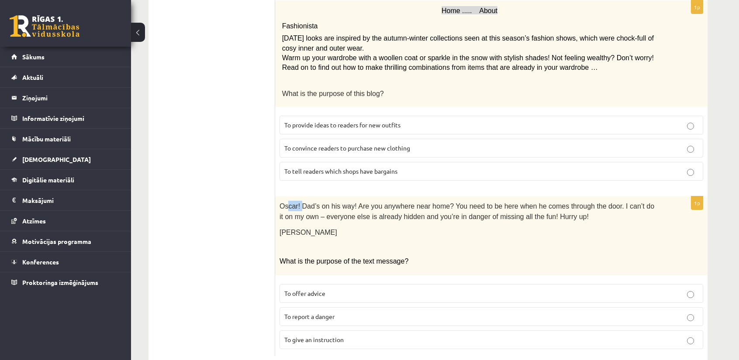
drag, startPoint x: 287, startPoint y: 188, endPoint x: 299, endPoint y: 187, distance: 11.4
click at [299, 203] on span "Oscar! Dad’s on his way! Are you anywhere near home? You need to be here when h…" at bounding box center [467, 212] width 375 height 18
drag, startPoint x: 309, startPoint y: 187, endPoint x: 345, endPoint y: 186, distance: 35.8
click at [345, 203] on span "Oscar! Dad’s on his way! Are you anywhere near home? You need to be here when h…" at bounding box center [467, 212] width 375 height 18
drag, startPoint x: 354, startPoint y: 189, endPoint x: 445, endPoint y: 186, distance: 91.3
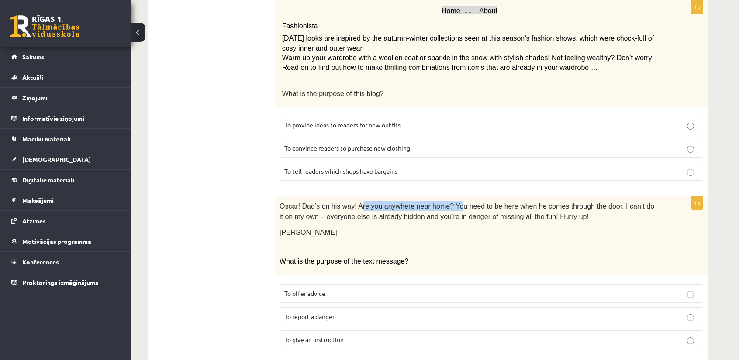
click at [445, 203] on span "Oscar! Dad’s on his way! Are you anywhere near home? You need to be here when h…" at bounding box center [467, 212] width 375 height 18
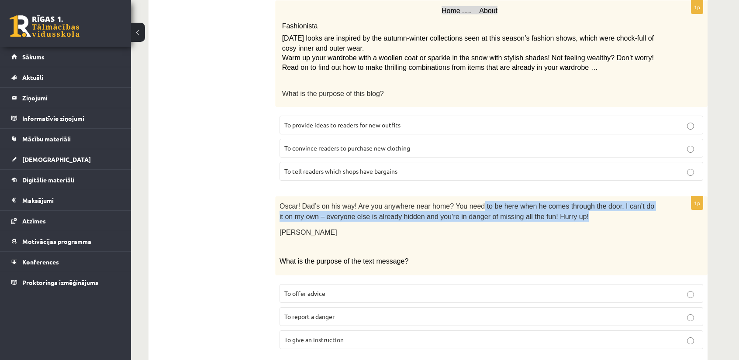
drag, startPoint x: 465, startPoint y: 186, endPoint x: 546, endPoint y: 200, distance: 82.2
click at [546, 201] on p "Oscar! Dad’s on his way! Are you anywhere near home? You need to be here when h…" at bounding box center [470, 211] width 380 height 21
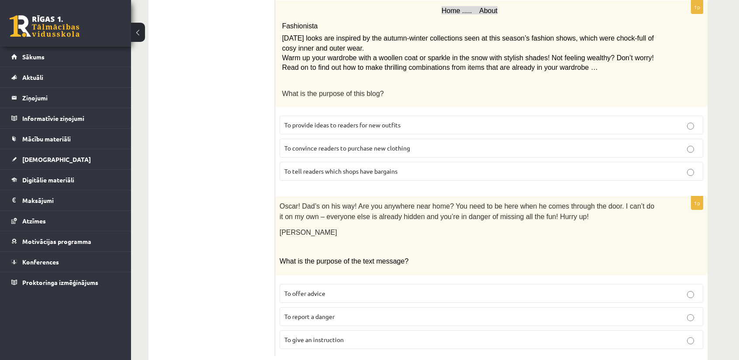
click at [317, 336] on span "To give an instruction" at bounding box center [313, 340] width 59 height 8
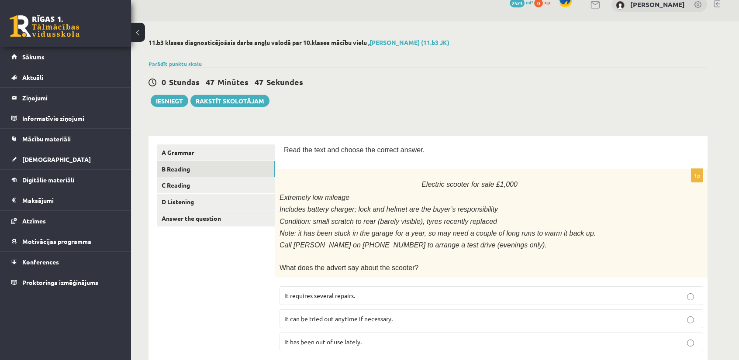
scroll to position [0, 0]
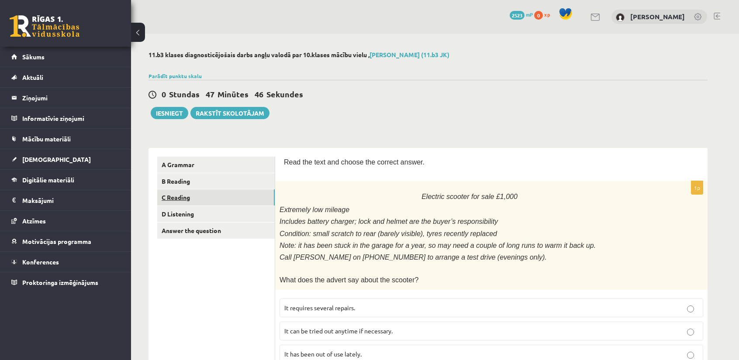
click at [202, 196] on link "C Reading" at bounding box center [215, 198] width 117 height 16
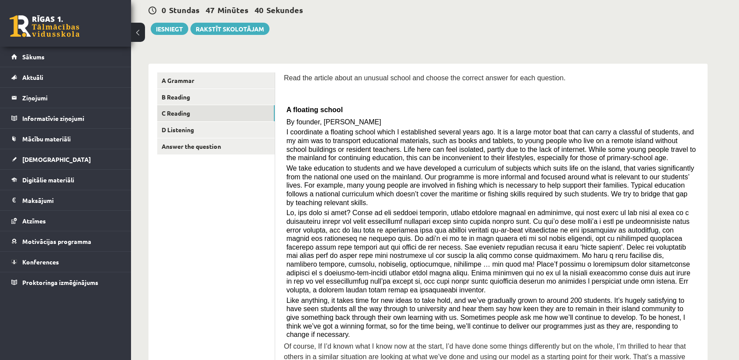
scroll to position [87, 0]
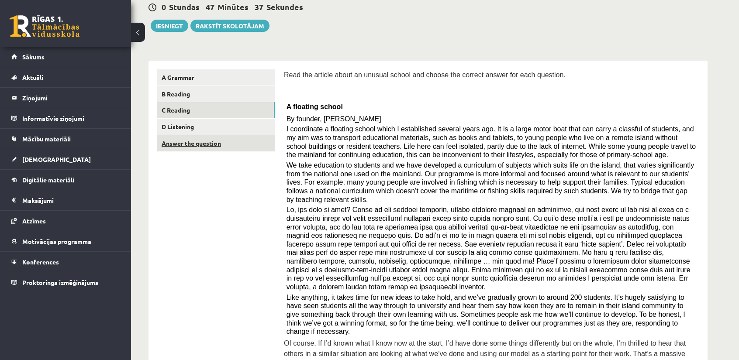
click at [194, 143] on link "Answer the question" at bounding box center [215, 143] width 117 height 16
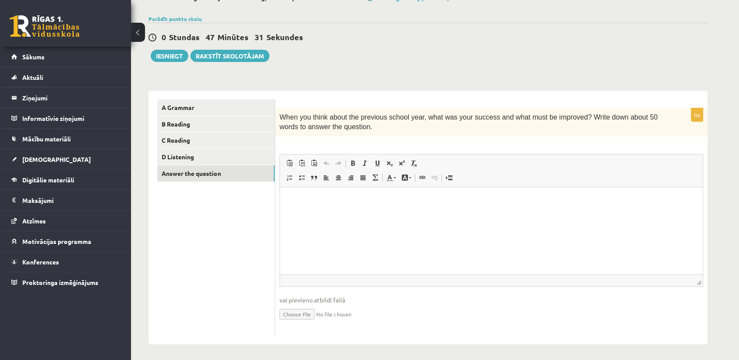
scroll to position [59, 0]
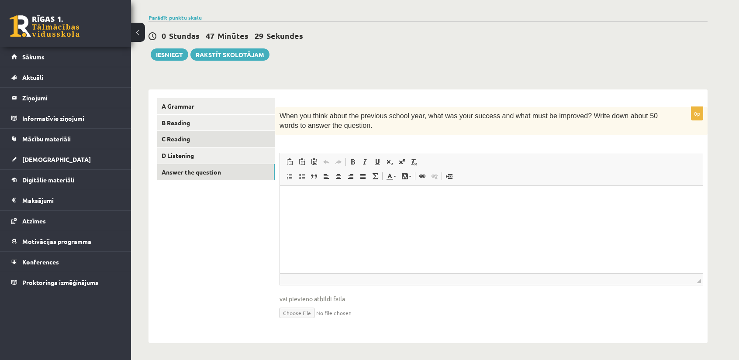
click at [214, 143] on link "C Reading" at bounding box center [215, 139] width 117 height 16
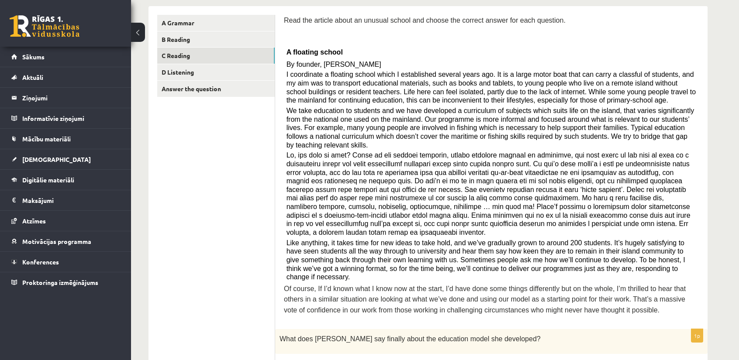
scroll to position [146, 0]
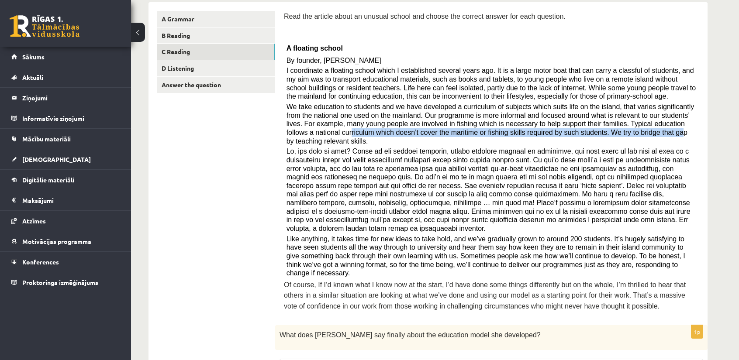
drag, startPoint x: 659, startPoint y: 124, endPoint x: 572, endPoint y: 129, distance: 87.1
click at [572, 129] on span "We take education to students and we have developed a curriculum of subjects wh…" at bounding box center [491, 124] width 408 height 42
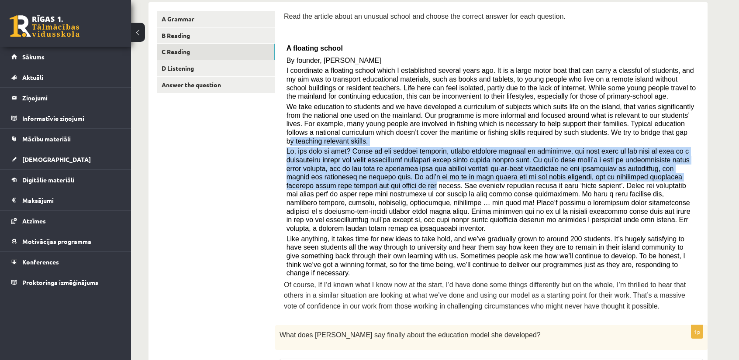
drag, startPoint x: 580, startPoint y: 131, endPoint x: 667, endPoint y: 165, distance: 93.4
click at [667, 165] on div "Read the article about an unusual school and choose the correct answer for each…" at bounding box center [491, 164] width 415 height 306
click at [667, 165] on span at bounding box center [489, 190] width 404 height 85
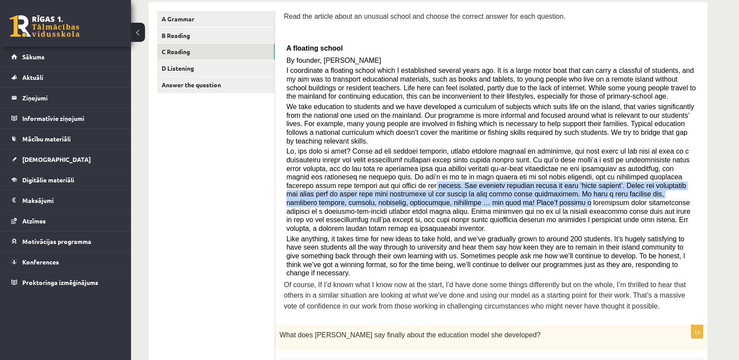
drag, startPoint x: 667, startPoint y: 165, endPoint x: 689, endPoint y: 186, distance: 30.9
click at [689, 186] on p at bounding box center [492, 190] width 410 height 86
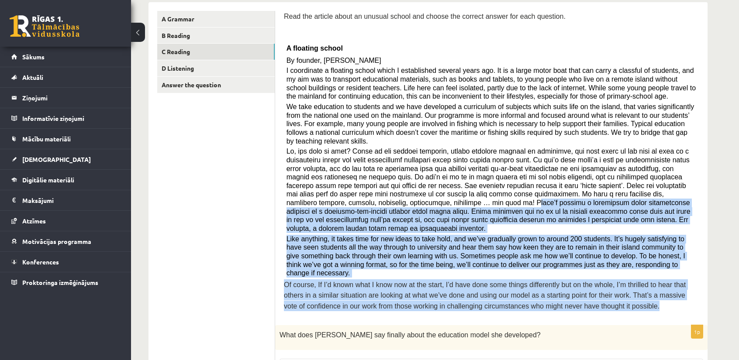
drag, startPoint x: 643, startPoint y: 186, endPoint x: 561, endPoint y: 272, distance: 118.3
click at [561, 272] on div "Read the article about an unusual school and choose the correct answer for each…" at bounding box center [491, 164] width 415 height 306
click at [561, 280] on p "Of course, If I’d known what I know now at the start, I’d have done some things…" at bounding box center [491, 296] width 415 height 32
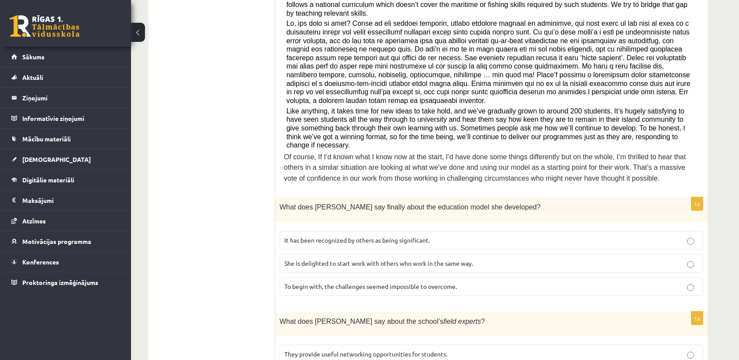
scroll to position [277, 0]
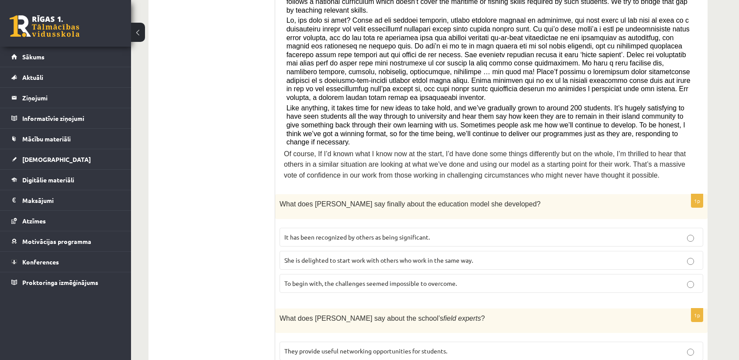
click at [396, 233] on span "It has been recognized by others as being significant." at bounding box center [356, 237] width 145 height 8
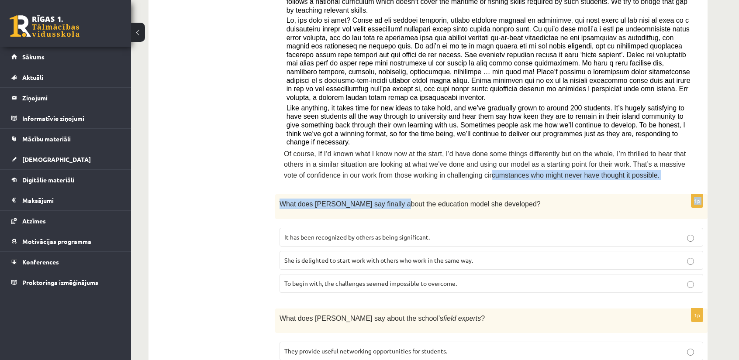
drag, startPoint x: 396, startPoint y: 153, endPoint x: 404, endPoint y: 152, distance: 8.8
click at [456, 150] on span "Of course, If I’d known what I know now at the start, I’d have done some things…" at bounding box center [485, 164] width 402 height 29
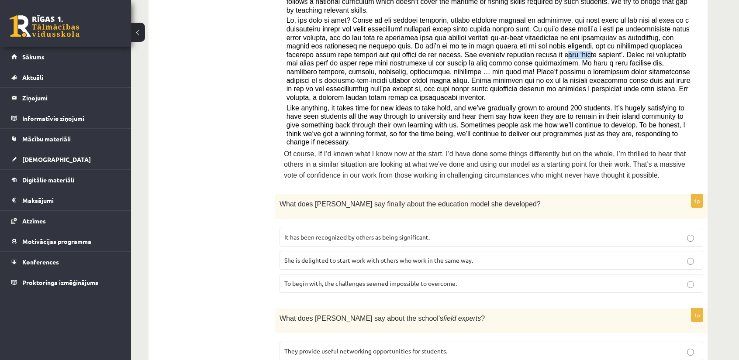
drag, startPoint x: 384, startPoint y: 42, endPoint x: 399, endPoint y: 43, distance: 14.9
click at [399, 43] on span at bounding box center [489, 59] width 404 height 85
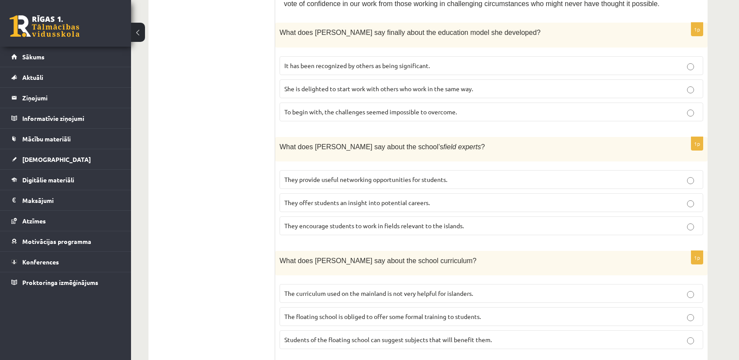
scroll to position [452, 0]
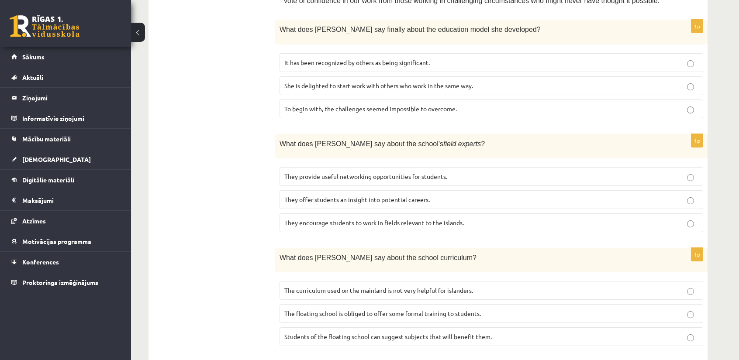
click at [331, 195] on p "They offer students an insight into potential careers." at bounding box center [491, 199] width 414 height 9
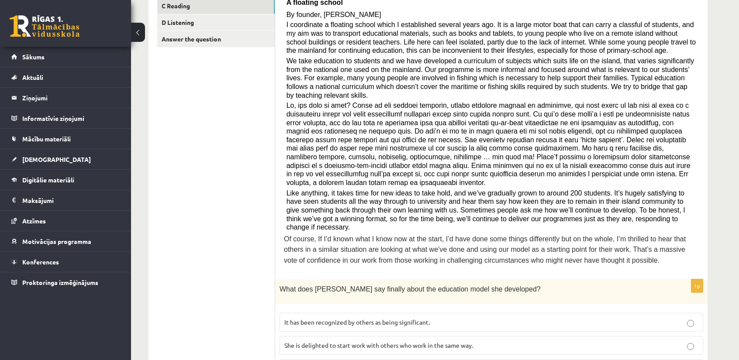
scroll to position [190, 0]
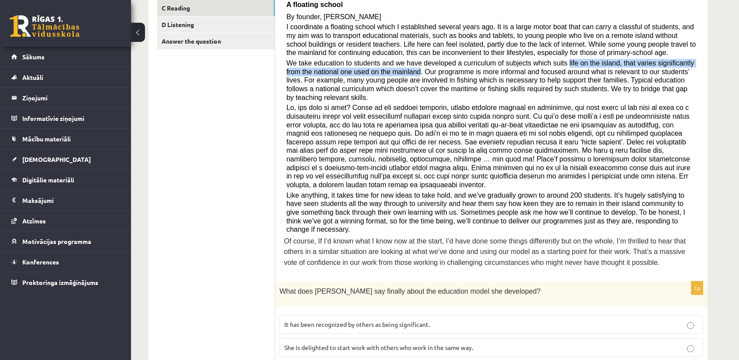
drag, startPoint x: 546, startPoint y: 62, endPoint x: 383, endPoint y: 72, distance: 162.7
click at [383, 72] on span "We take education to students and we have developed a curriculum of subjects wh…" at bounding box center [491, 80] width 408 height 42
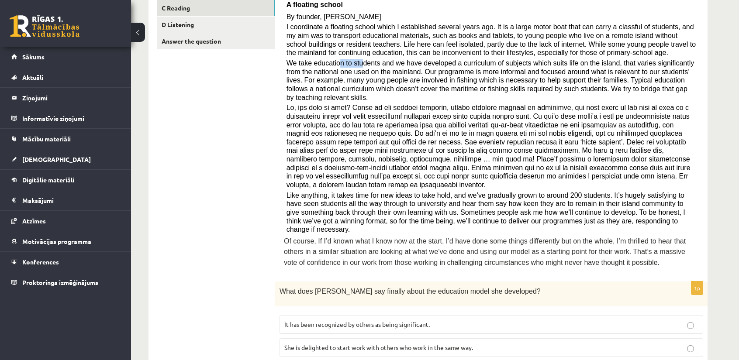
drag, startPoint x: 337, startPoint y: 62, endPoint x: 358, endPoint y: 60, distance: 21.0
click at [358, 60] on span "We take education to students and we have developed a curriculum of subjects wh…" at bounding box center [491, 80] width 408 height 42
click at [617, 71] on span "We take education to students and we have developed a curriculum of subjects wh…" at bounding box center [491, 80] width 408 height 42
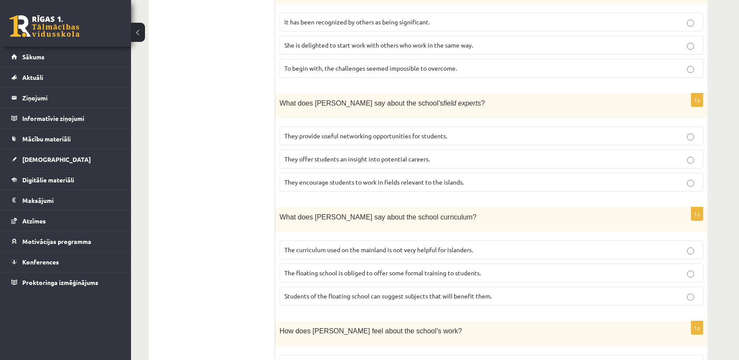
scroll to position [495, 0]
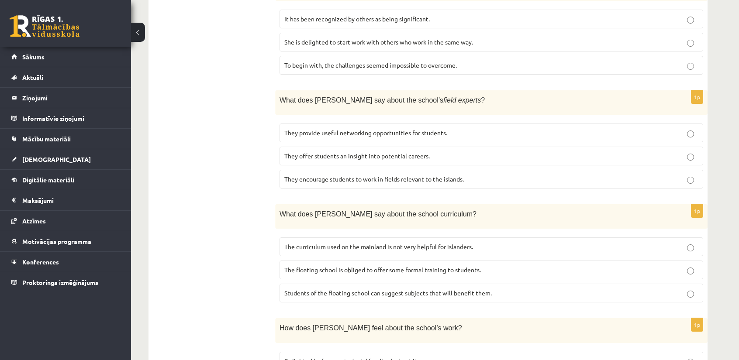
click at [431, 238] on label "The curriculum used on the mainland is not very helpful for islanders." at bounding box center [492, 247] width 424 height 19
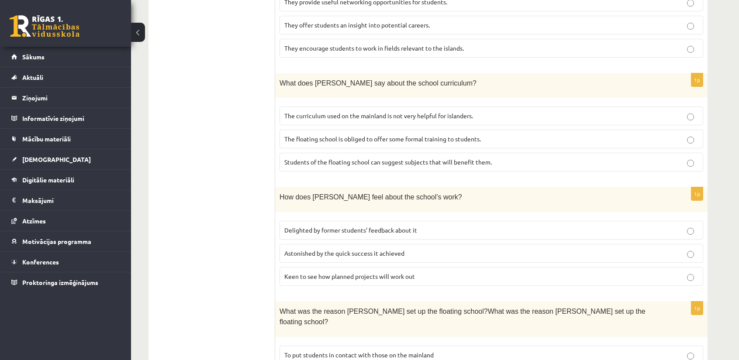
scroll to position [626, 0]
click at [352, 221] on label "Delighted by former students’ feedback about it" at bounding box center [492, 230] width 424 height 19
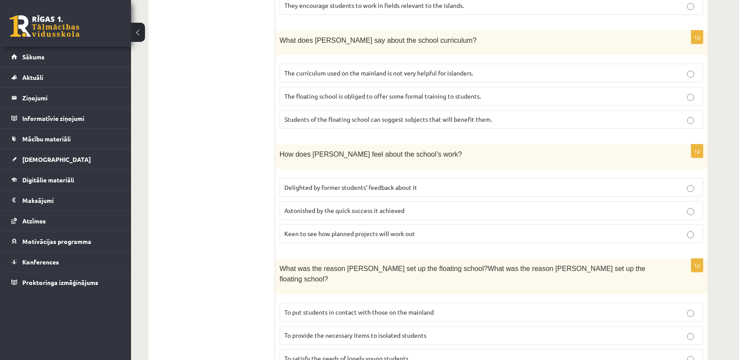
scroll to position [670, 0]
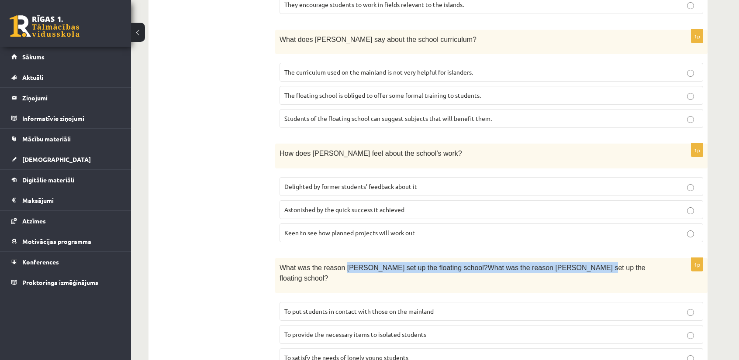
drag, startPoint x: 363, startPoint y: 227, endPoint x: 562, endPoint y: 231, distance: 198.3
click at [562, 264] on span "What was the reason Anna set up the floating school?What was the reason Anna se…" at bounding box center [463, 273] width 366 height 18
click at [561, 264] on span "What was the reason Anna set up the floating school?What was the reason Anna se…" at bounding box center [463, 273] width 366 height 18
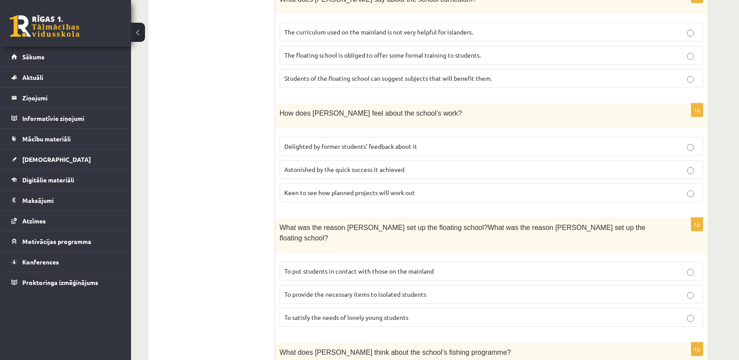
scroll to position [714, 0]
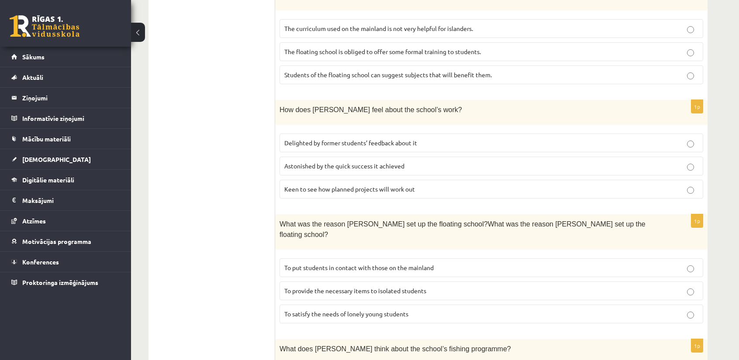
click at [382, 259] on label "To put students in contact with those on the mainland" at bounding box center [492, 268] width 424 height 19
click at [375, 287] on span "To provide the necessary items to isolated students" at bounding box center [355, 291] width 142 height 8
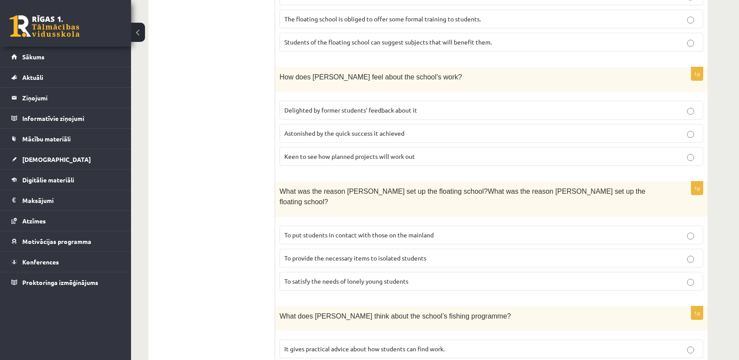
scroll to position [773, 0]
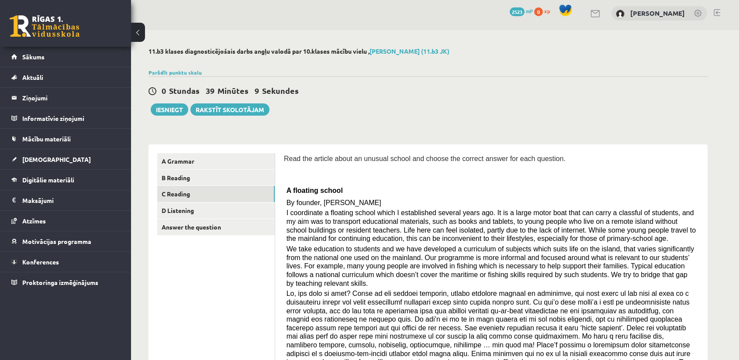
scroll to position [0, 0]
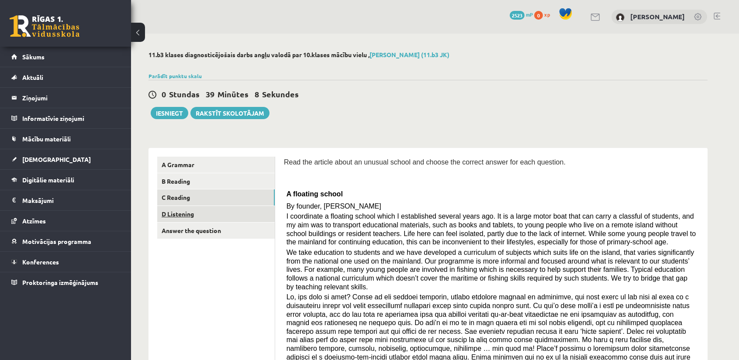
click at [194, 209] on link "D Listening" at bounding box center [215, 214] width 117 height 16
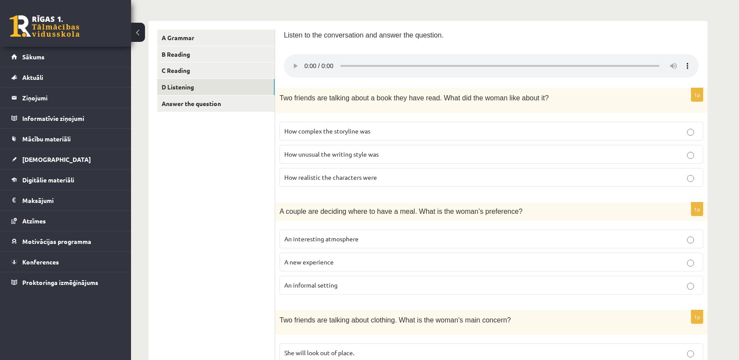
scroll to position [131, 0]
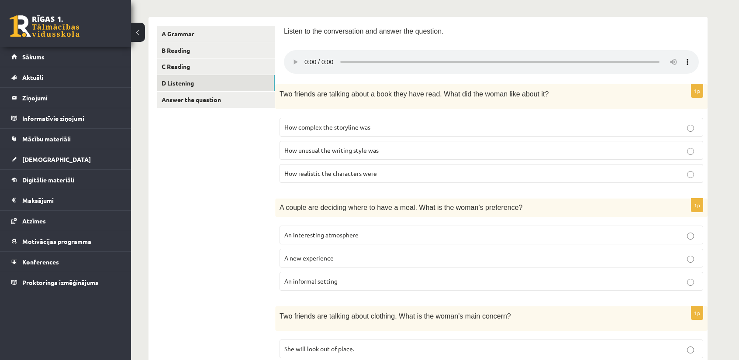
click at [306, 277] on p "An informal setting" at bounding box center [491, 281] width 414 height 9
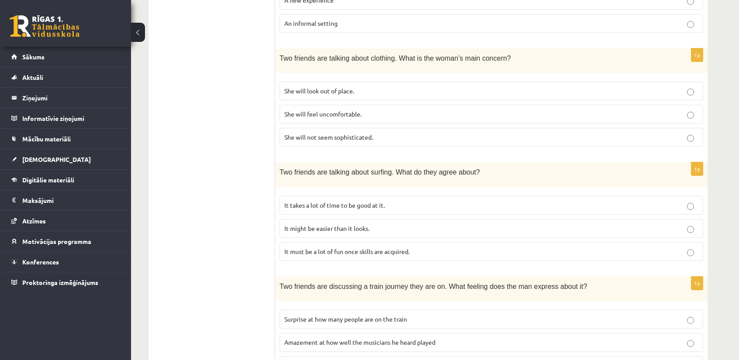
scroll to position [393, 0]
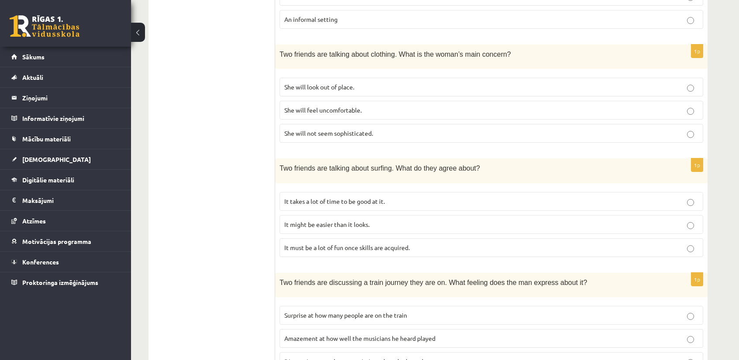
click at [312, 197] on span "It takes a lot of time to be good at it." at bounding box center [334, 201] width 100 height 8
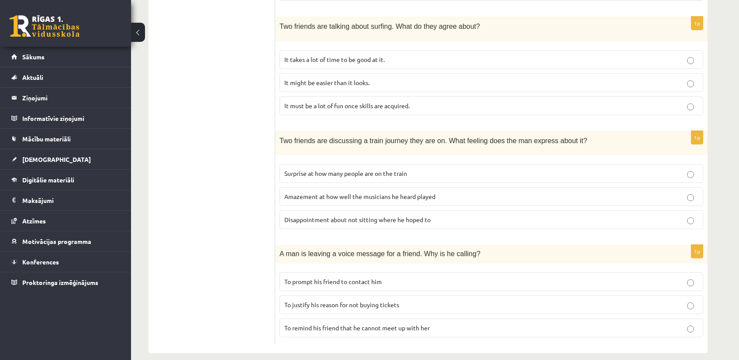
scroll to position [536, 0]
click at [416, 323] on span "To remind his friend that he cannot meet up with her" at bounding box center [356, 327] width 145 height 8
click at [330, 276] on span "To prompt his friend to contact him" at bounding box center [332, 280] width 97 height 8
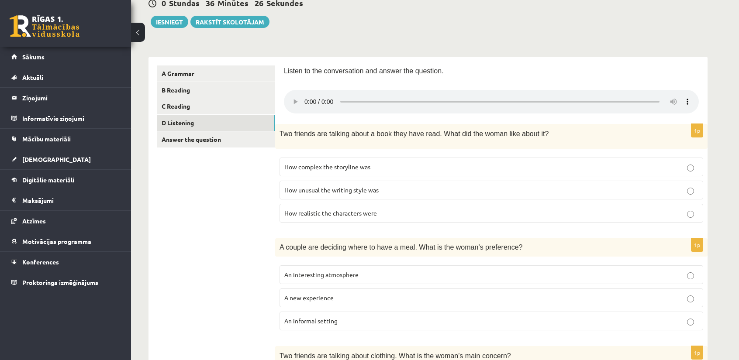
scroll to position [87, 0]
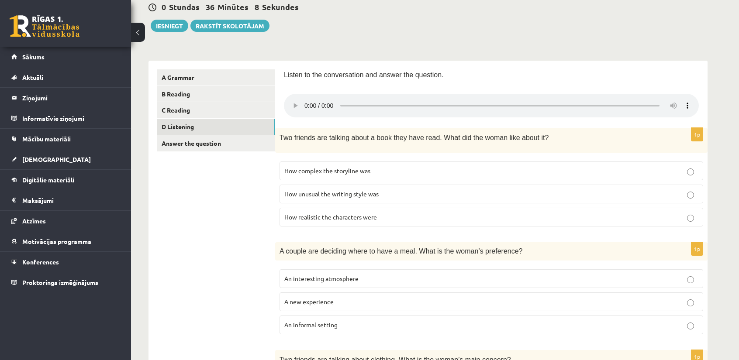
click at [325, 219] on label "How realistic the characters were" at bounding box center [492, 217] width 424 height 19
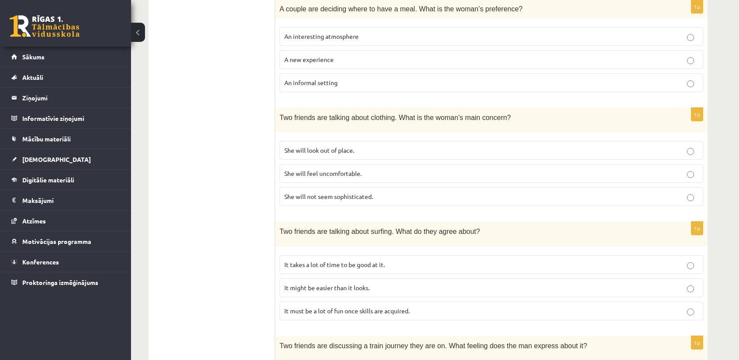
scroll to position [349, 0]
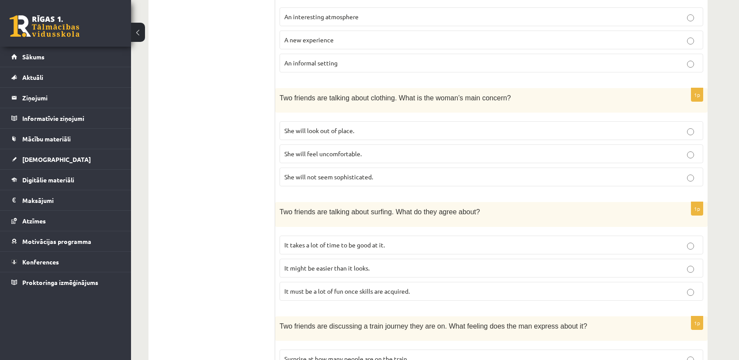
click at [464, 131] on p "She will look out of place." at bounding box center [491, 130] width 414 height 9
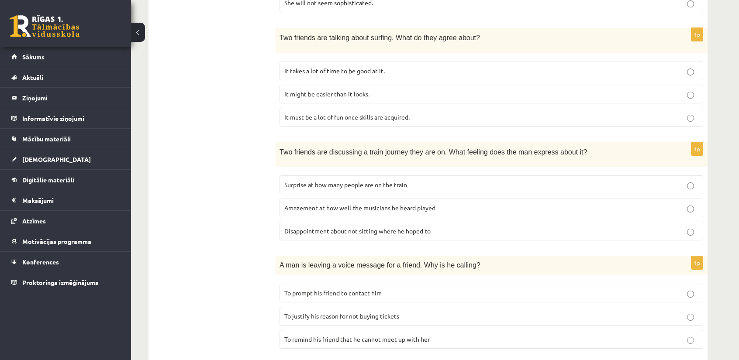
scroll to position [524, 0]
click at [351, 180] on span "Surprise at how many people are on the train" at bounding box center [345, 184] width 123 height 8
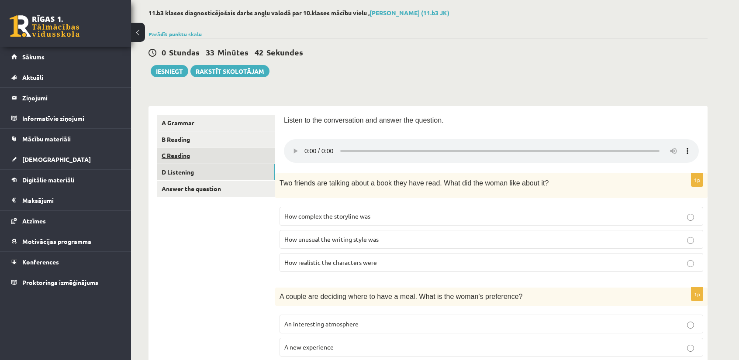
scroll to position [0, 0]
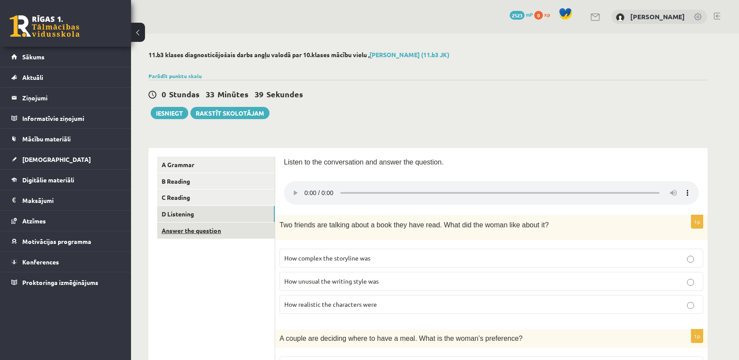
click at [224, 232] on link "Answer the question" at bounding box center [215, 231] width 117 height 16
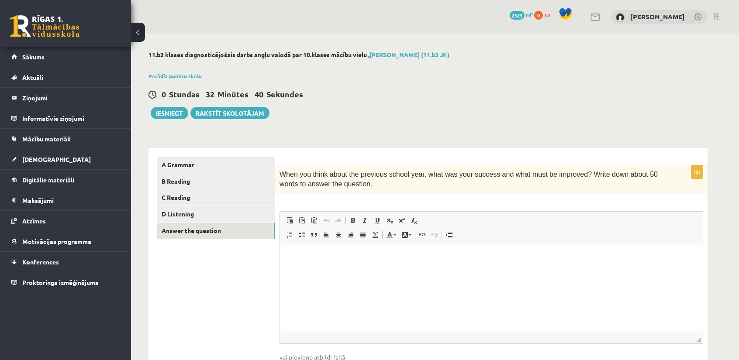
click at [320, 262] on html at bounding box center [491, 257] width 423 height 27
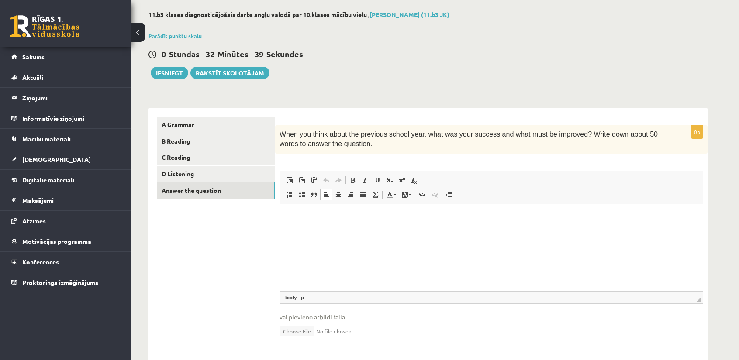
scroll to position [44, 0]
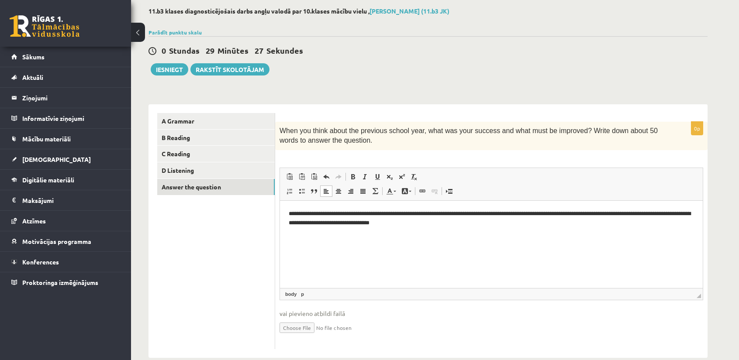
click at [428, 214] on p "**********" at bounding box center [492, 218] width 406 height 18
click at [568, 214] on p "**********" at bounding box center [492, 218] width 406 height 18
drag, startPoint x: 386, startPoint y: 224, endPoint x: 341, endPoint y: 225, distance: 44.6
click at [341, 225] on p "**********" at bounding box center [492, 218] width 406 height 18
click at [499, 226] on p "**********" at bounding box center [492, 218] width 406 height 18
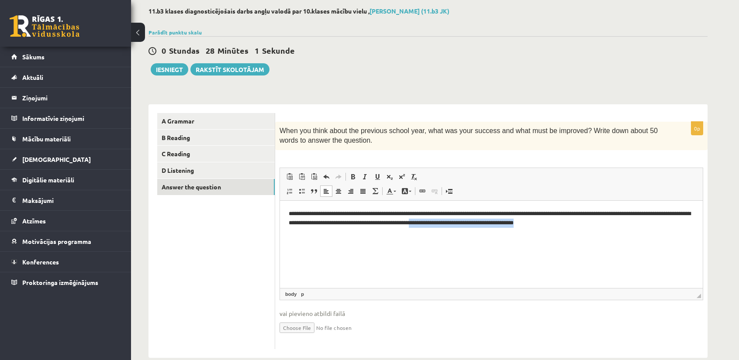
drag, startPoint x: 516, startPoint y: 224, endPoint x: 620, endPoint y: 224, distance: 104.0
click at [620, 224] on p "**********" at bounding box center [492, 218] width 406 height 18
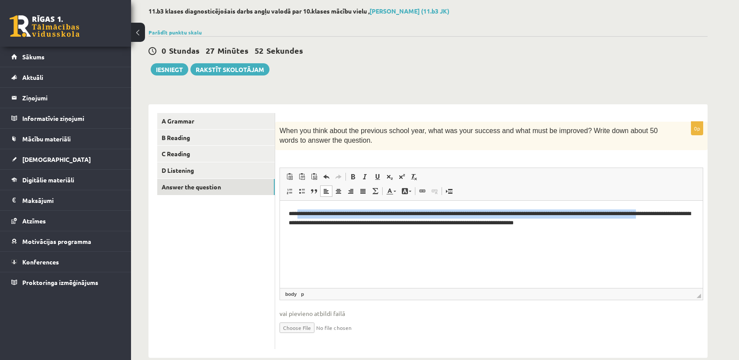
drag, startPoint x: 302, startPoint y: 216, endPoint x: 301, endPoint y: 223, distance: 6.6
click at [301, 223] on p "**********" at bounding box center [492, 218] width 406 height 18
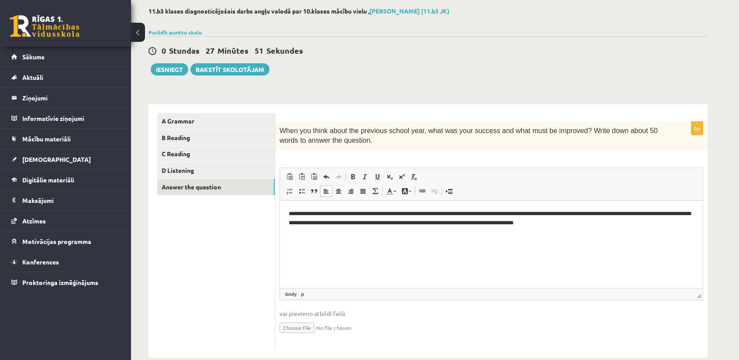
click at [306, 223] on p "**********" at bounding box center [492, 218] width 406 height 18
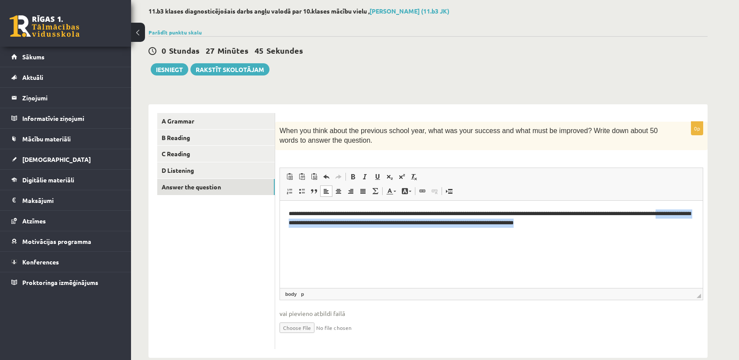
drag, startPoint x: 325, startPoint y: 224, endPoint x: 610, endPoint y: 227, distance: 284.3
click at [610, 227] on p "**********" at bounding box center [492, 218] width 406 height 18
click at [506, 226] on p "**********" at bounding box center [492, 218] width 406 height 18
click at [512, 225] on p "**********" at bounding box center [492, 218] width 406 height 18
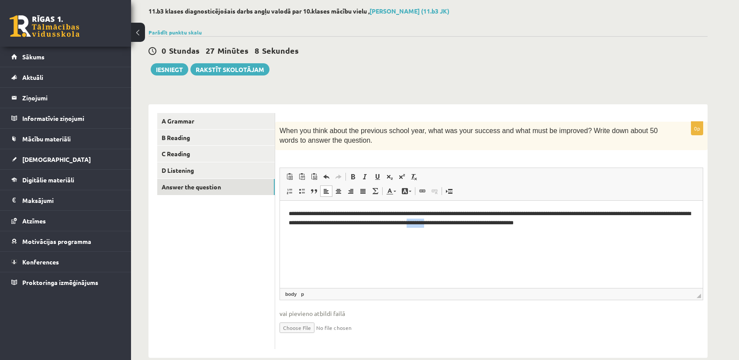
drag, startPoint x: 511, startPoint y: 224, endPoint x: 489, endPoint y: 225, distance: 22.3
click at [489, 225] on p "**********" at bounding box center [492, 218] width 406 height 18
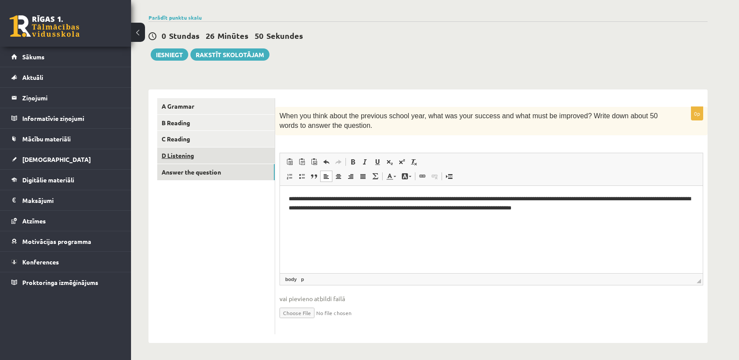
click at [223, 152] on link "D Listening" at bounding box center [215, 156] width 117 height 16
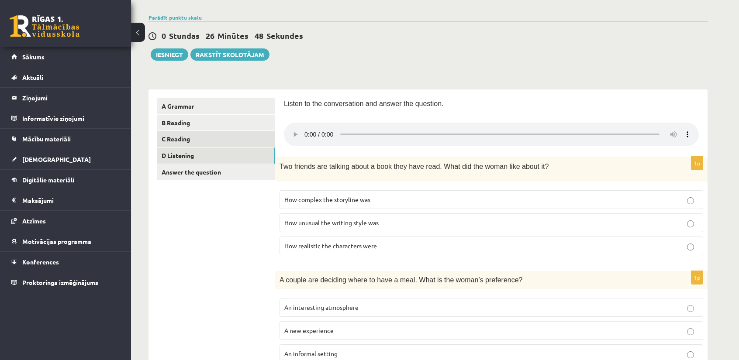
click at [224, 134] on link "C Reading" at bounding box center [215, 139] width 117 height 16
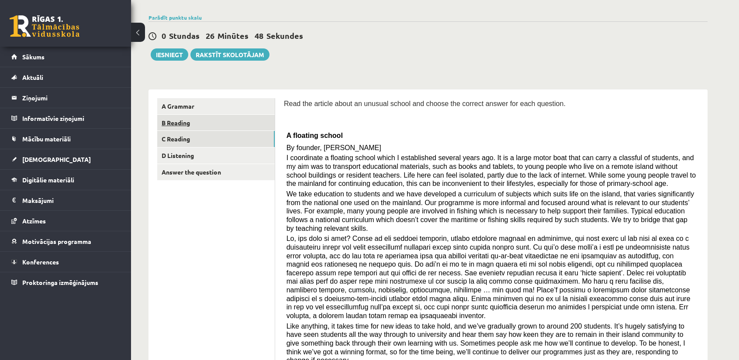
click at [218, 121] on link "B Reading" at bounding box center [215, 123] width 117 height 16
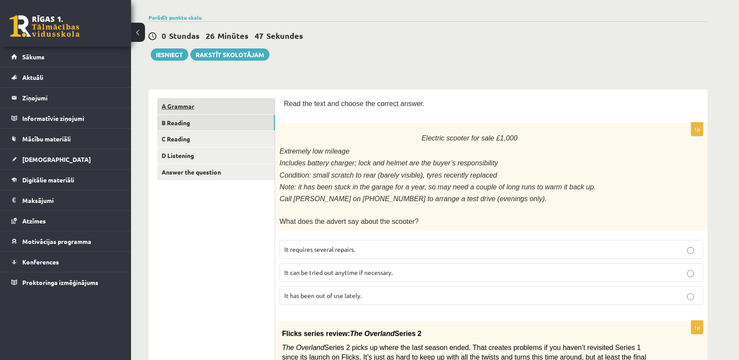
click at [221, 112] on link "A Grammar" at bounding box center [215, 106] width 117 height 16
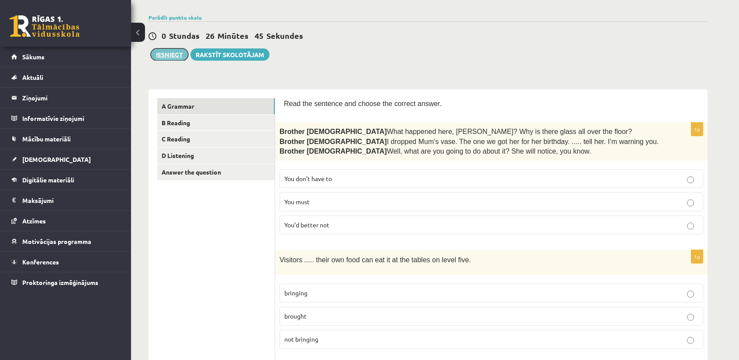
click at [173, 55] on button "Iesniegt" at bounding box center [170, 54] width 38 height 12
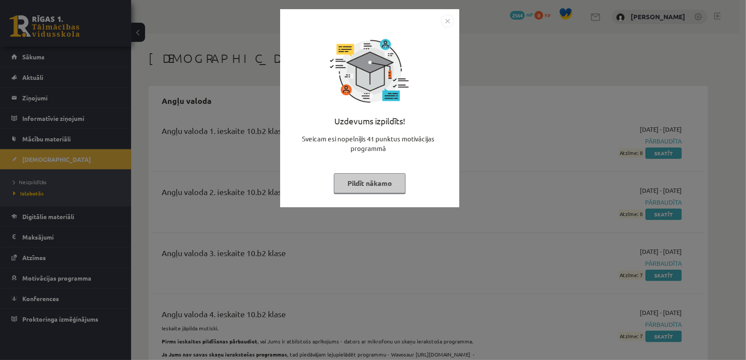
click at [445, 24] on img "Close" at bounding box center [447, 20] width 13 height 13
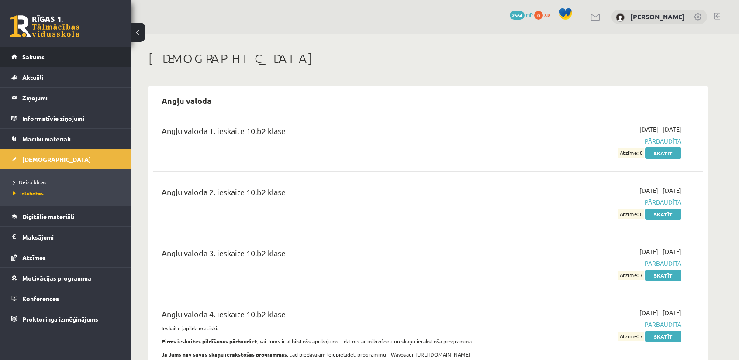
click at [41, 58] on span "Sākums" at bounding box center [33, 57] width 22 height 8
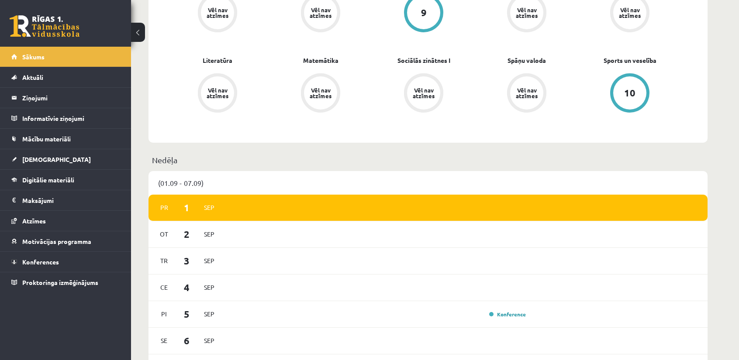
scroll to position [349, 0]
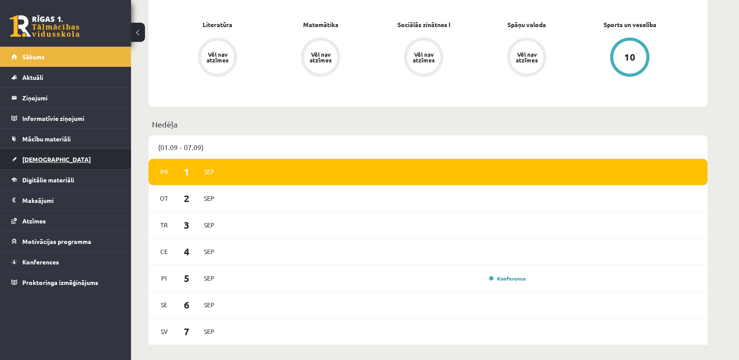
click at [56, 159] on link "[DEMOGRAPHIC_DATA]" at bounding box center [65, 159] width 109 height 20
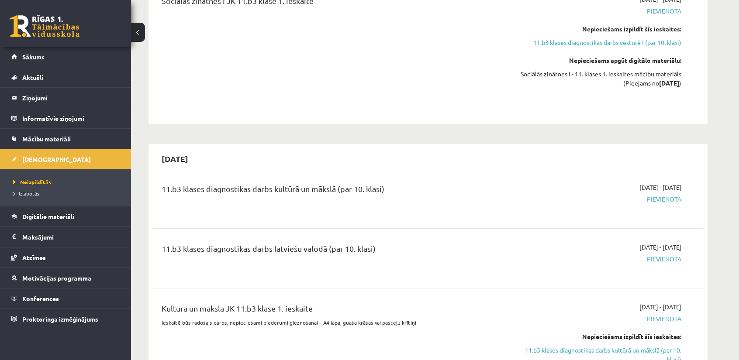
scroll to position [1005, 0]
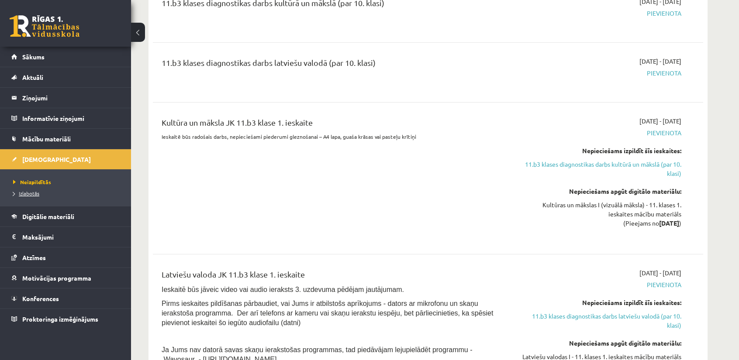
click at [38, 190] on span "Izlabotās" at bounding box center [26, 193] width 26 height 7
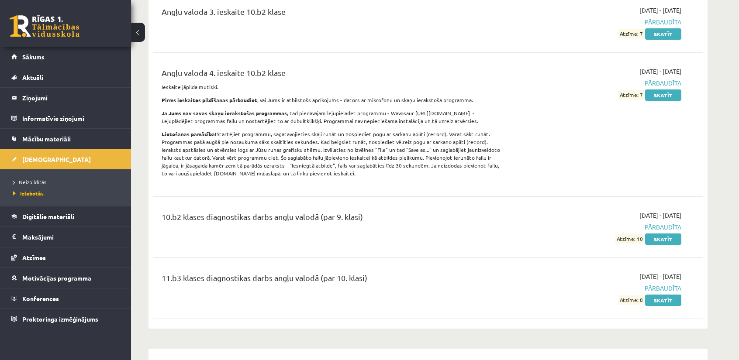
scroll to position [228, 0]
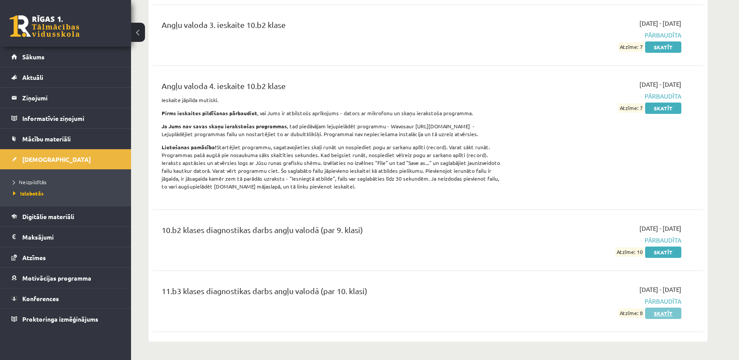
click at [669, 313] on link "Skatīt" at bounding box center [663, 313] width 36 height 11
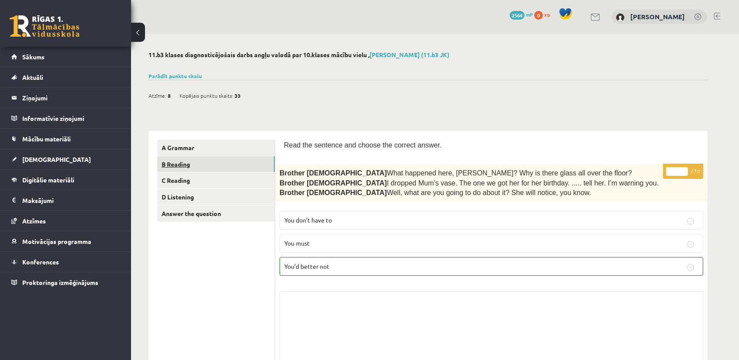
click at [179, 159] on link "B Reading" at bounding box center [215, 164] width 117 height 16
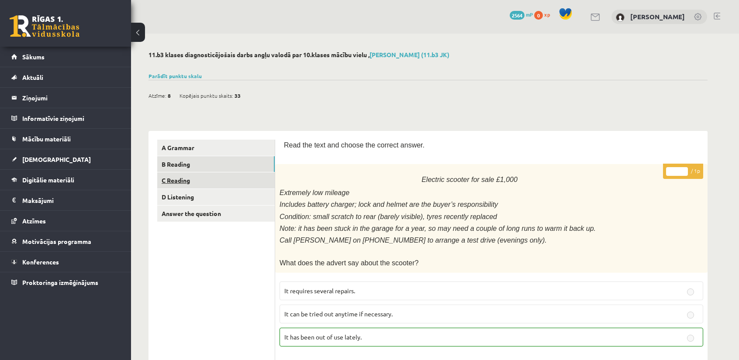
click at [202, 181] on link "C Reading" at bounding box center [215, 181] width 117 height 16
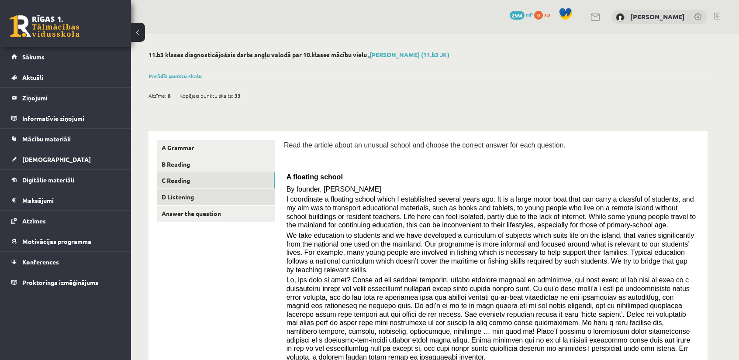
click at [221, 200] on link "D Listening" at bounding box center [215, 197] width 117 height 16
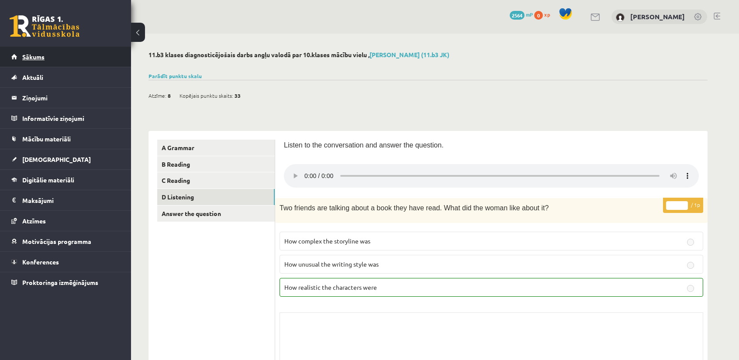
click at [61, 62] on link "Sākums" at bounding box center [65, 57] width 109 height 20
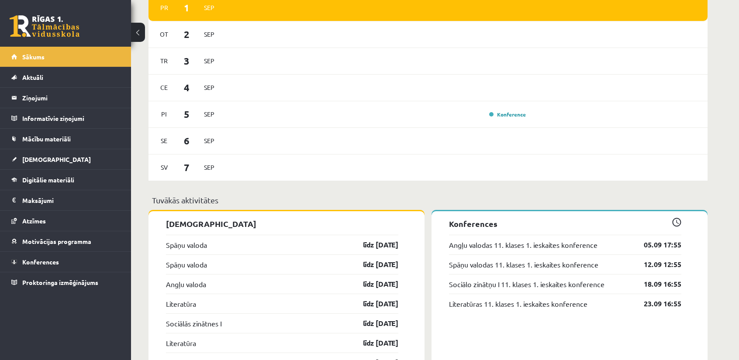
scroll to position [568, 0]
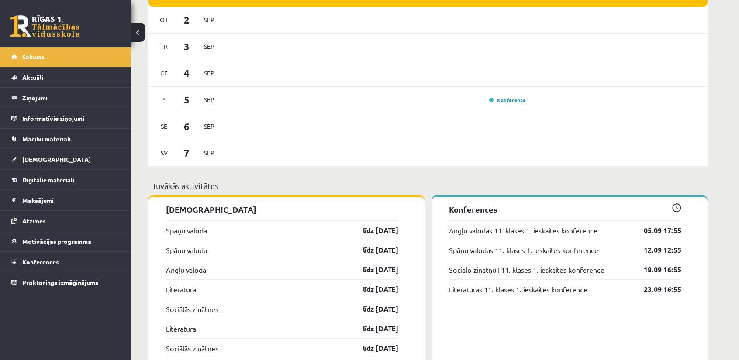
scroll to position [524, 0]
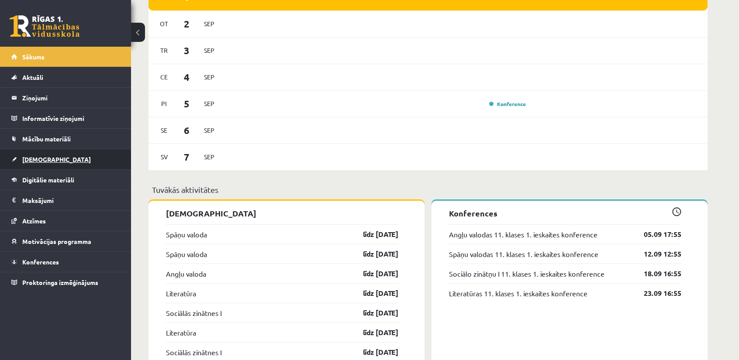
click at [61, 157] on link "[DEMOGRAPHIC_DATA]" at bounding box center [65, 159] width 109 height 20
